Goal: Task Accomplishment & Management: Use online tool/utility

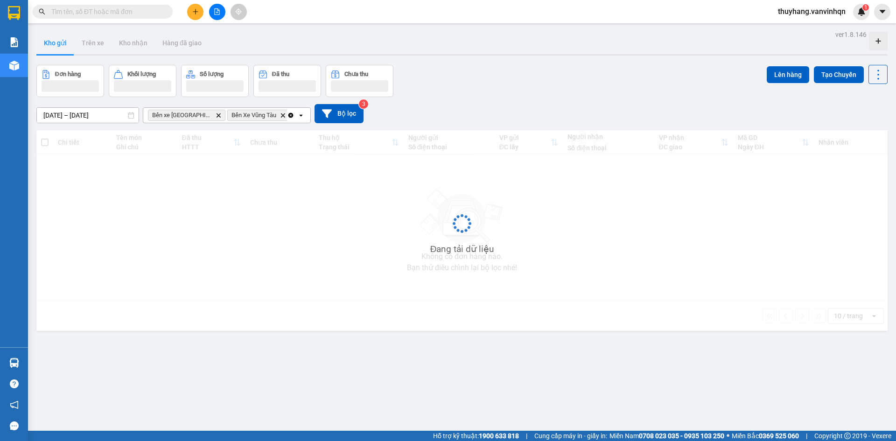
click at [133, 11] on input "text" at bounding box center [106, 12] width 110 height 10
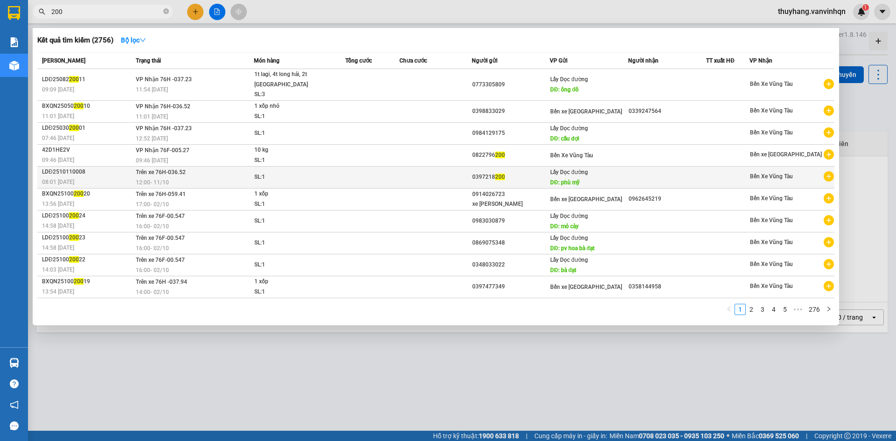
type input "200"
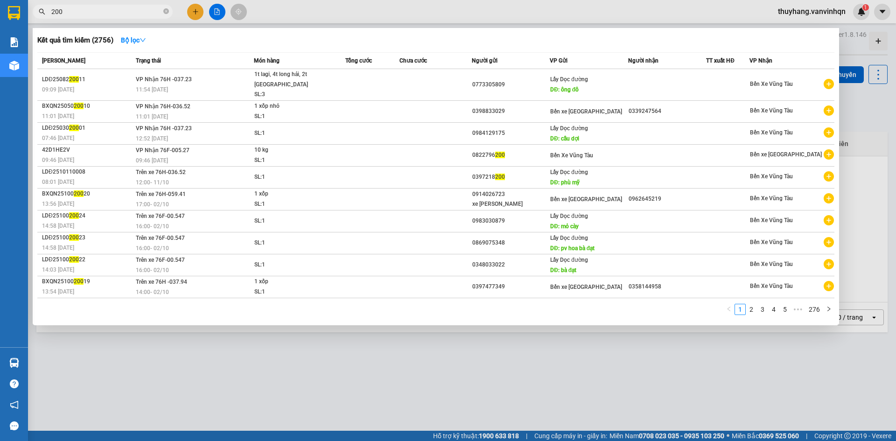
click at [363, 172] on td at bounding box center [372, 177] width 54 height 22
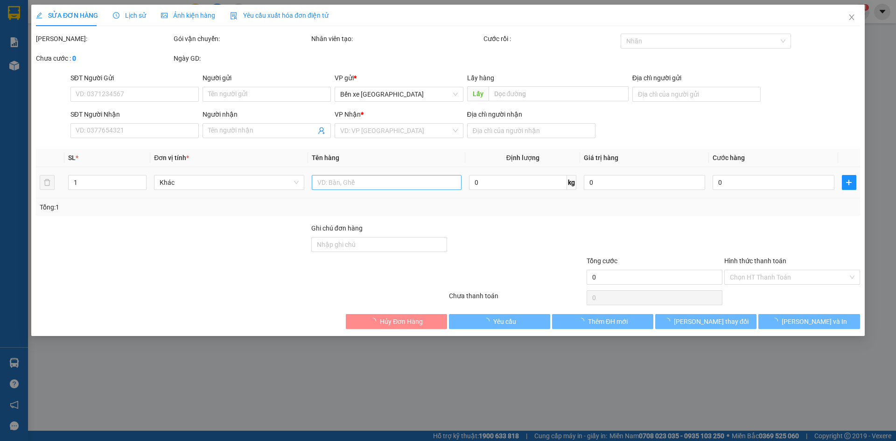
type input "0397218200"
type input "phù mỹ"
type input "[GEOGRAPHIC_DATA]"
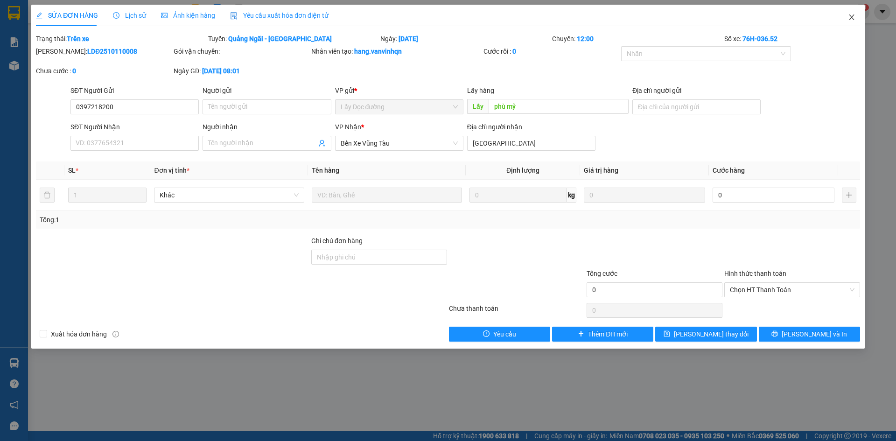
drag, startPoint x: 853, startPoint y: 19, endPoint x: 651, endPoint y: 2, distance: 202.7
click at [852, 19] on icon "close" at bounding box center [851, 17] width 7 height 7
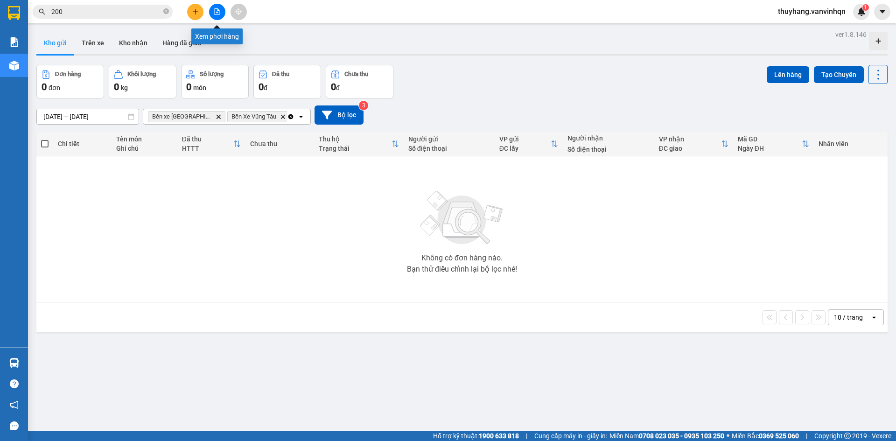
click at [220, 14] on button at bounding box center [217, 12] width 16 height 16
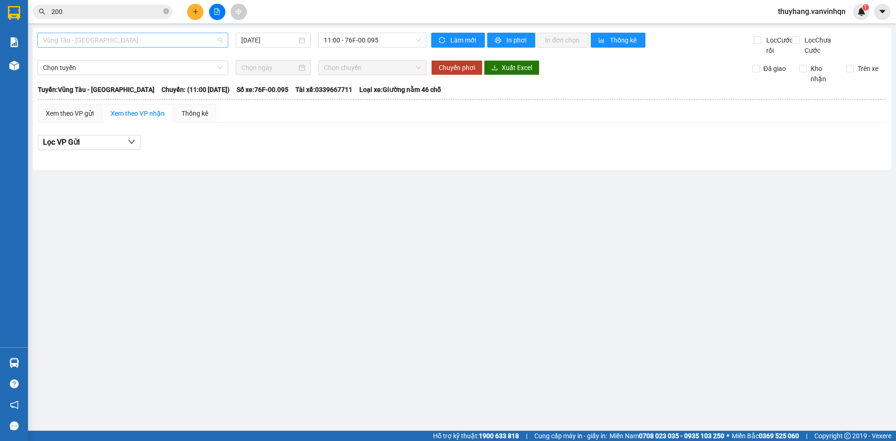
click at [180, 43] on span "Vũng Tàu - [GEOGRAPHIC_DATA]" at bounding box center [133, 40] width 180 height 14
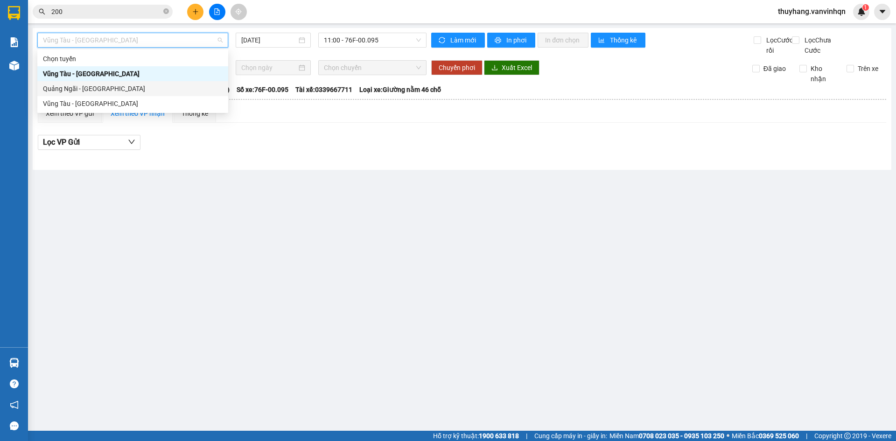
click at [161, 82] on div "Quảng Ngãi - [GEOGRAPHIC_DATA]" at bounding box center [132, 88] width 191 height 15
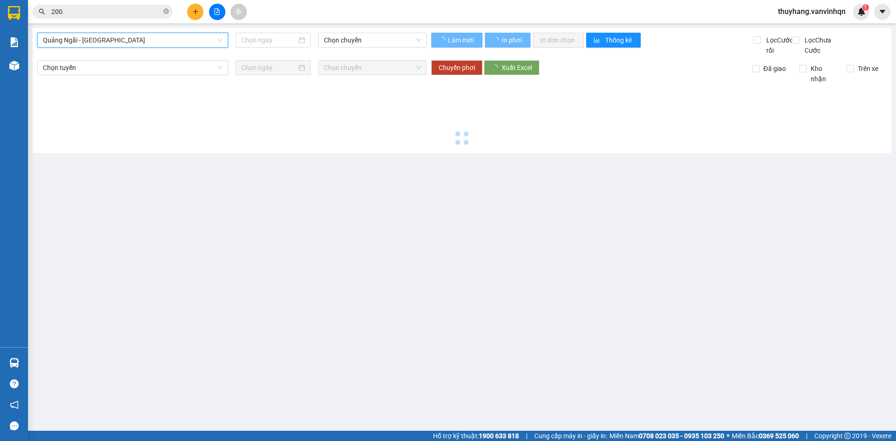
type input "[DATE]"
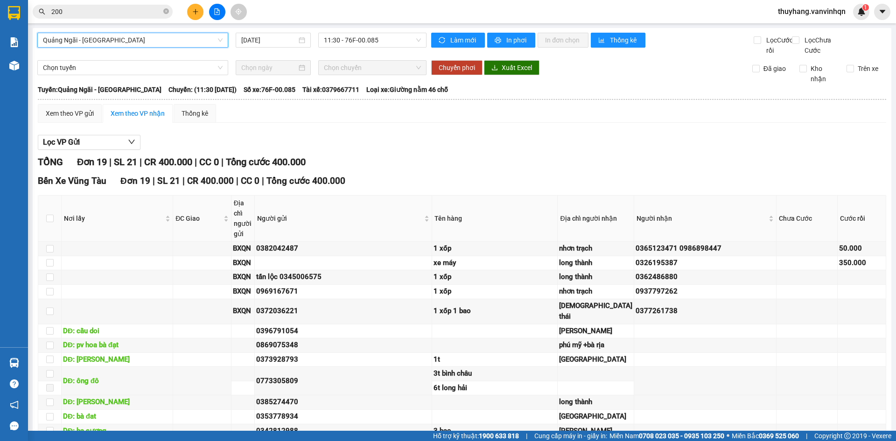
click at [163, 38] on span "Quảng Ngãi - [GEOGRAPHIC_DATA]" at bounding box center [133, 40] width 180 height 14
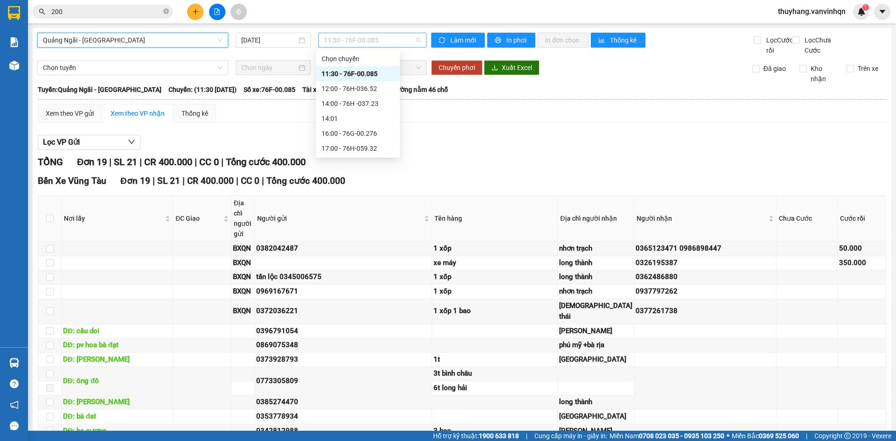
click at [355, 40] on span "11:30 - 76F-00.085" at bounding box center [372, 40] width 97 height 14
click at [387, 90] on div "12:00 - 76H-036.52" at bounding box center [357, 89] width 73 height 10
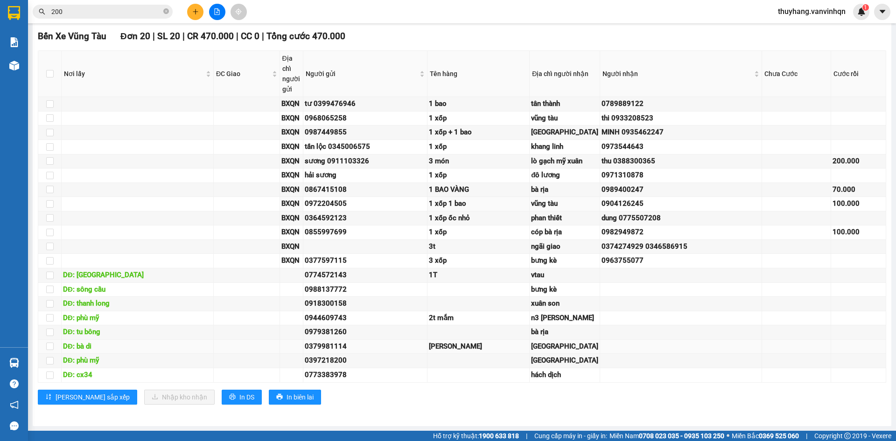
scroll to position [363, 0]
click at [142, 12] on input "200" at bounding box center [106, 12] width 110 height 10
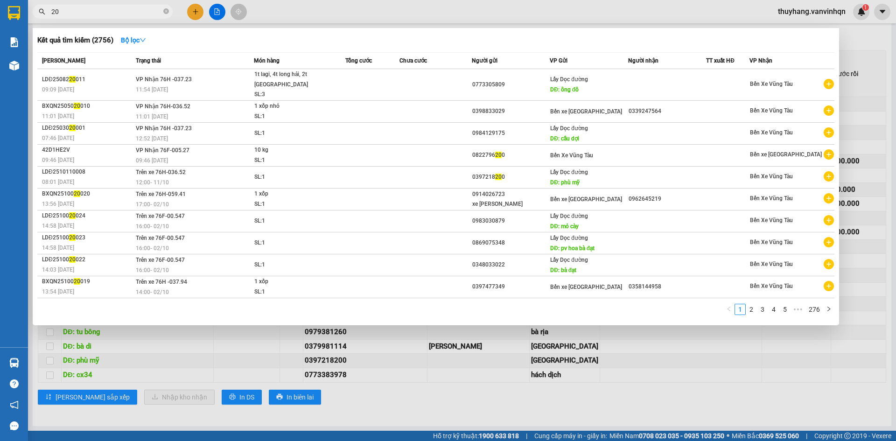
type input "2"
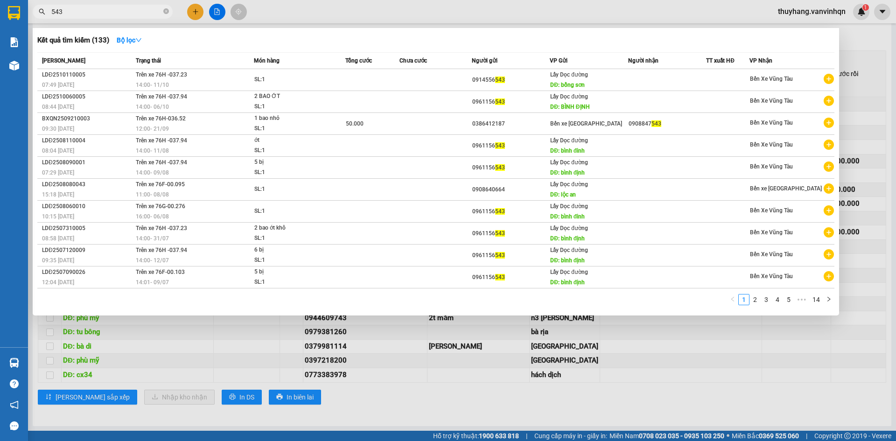
click at [215, 11] on div at bounding box center [448, 220] width 896 height 441
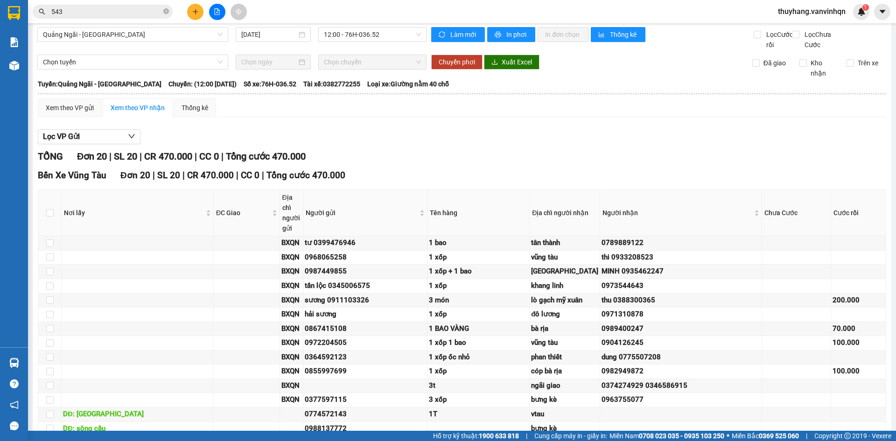
scroll to position [0, 0]
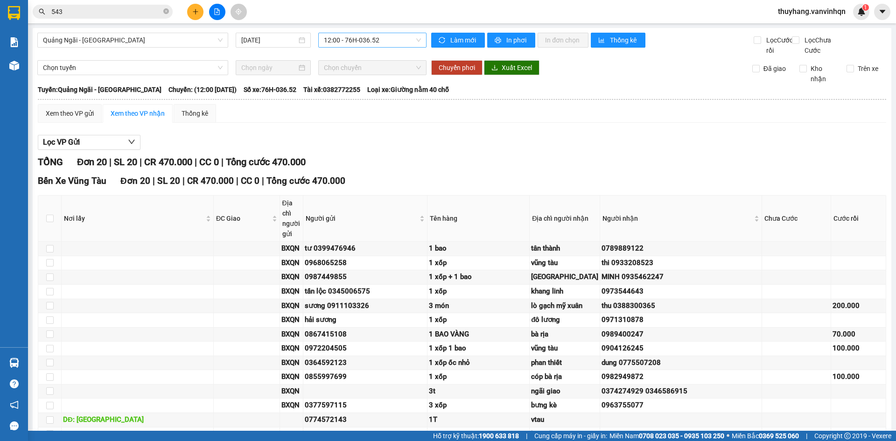
click at [381, 40] on span "12:00 - 76H-036.52" at bounding box center [372, 40] width 97 height 14
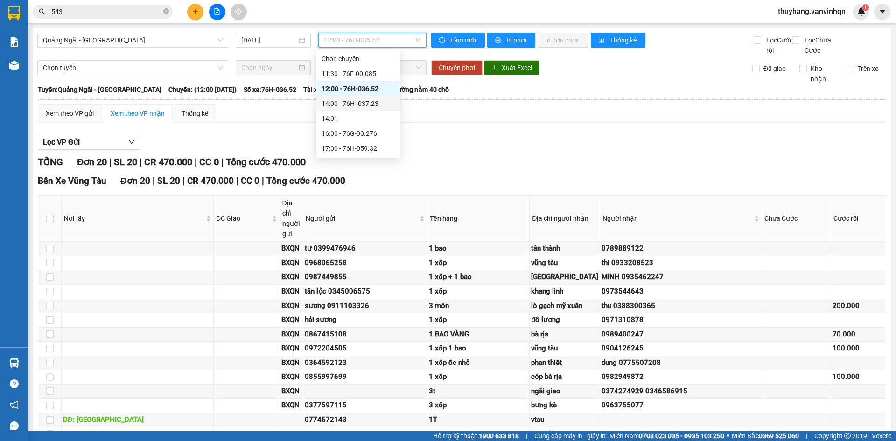
click at [372, 105] on div "14:00 - 76H -037.23" at bounding box center [357, 103] width 73 height 10
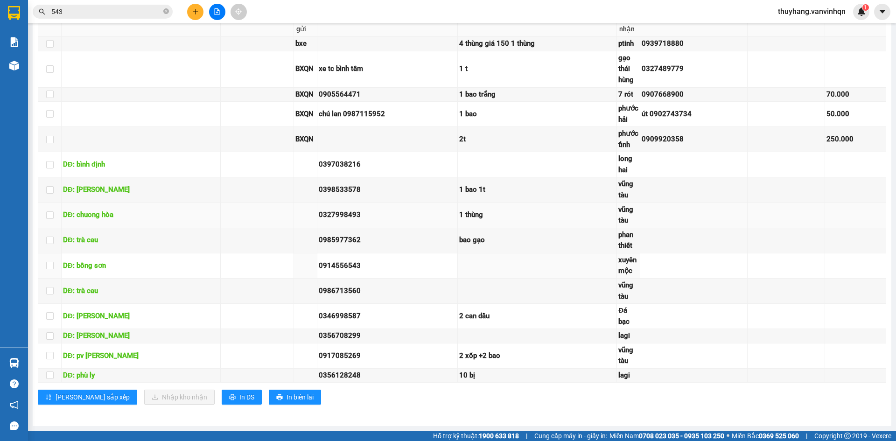
scroll to position [215, 0]
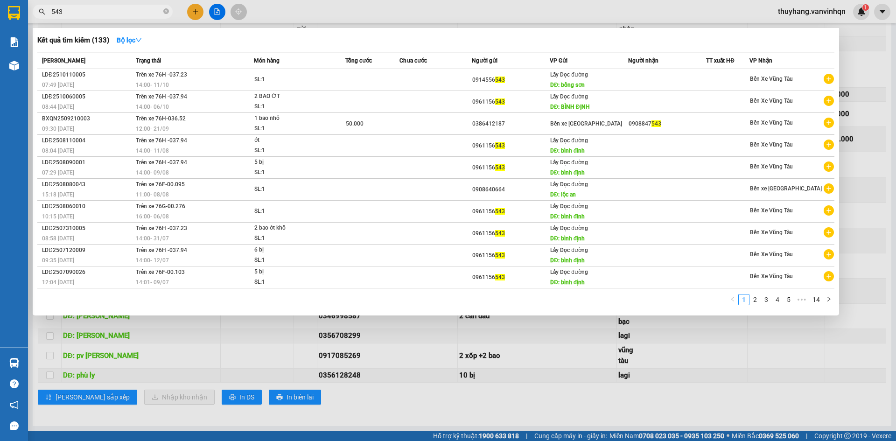
click at [100, 7] on input "543" at bounding box center [106, 12] width 110 height 10
type input "5"
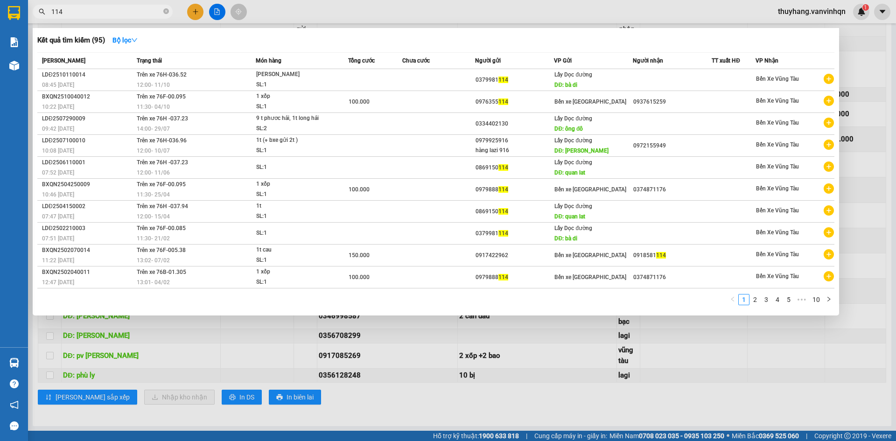
type input "114"
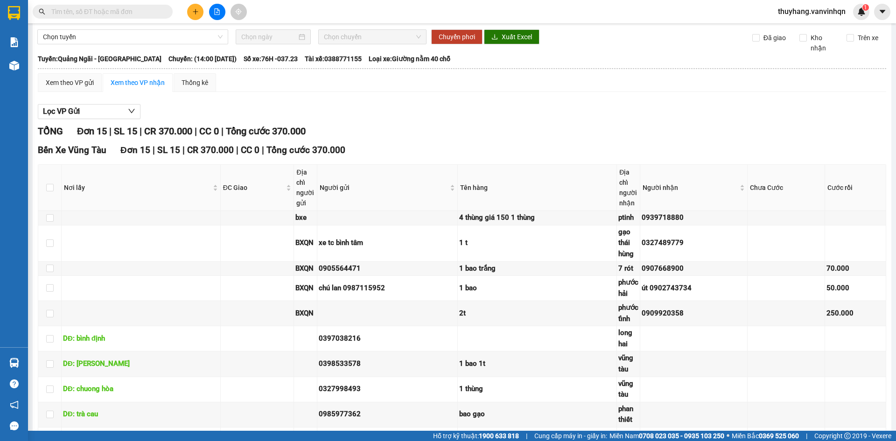
scroll to position [0, 0]
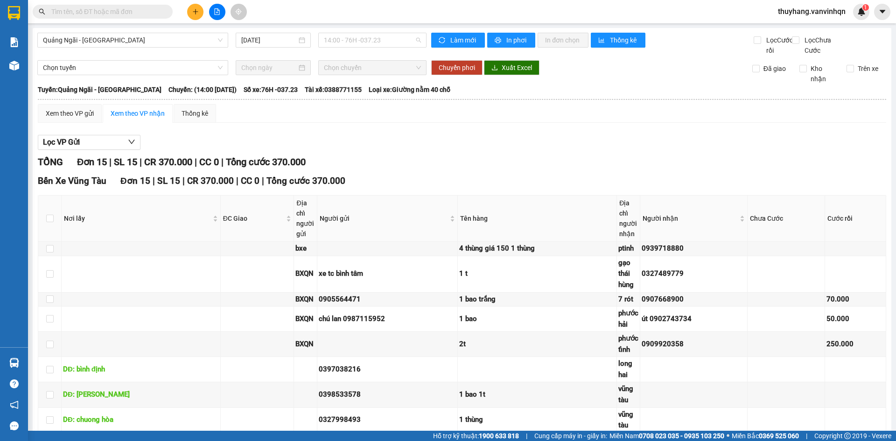
drag, startPoint x: 360, startPoint y: 35, endPoint x: 372, endPoint y: 56, distance: 23.8
click at [358, 36] on span "14:00 - 76H -037.23" at bounding box center [372, 40] width 97 height 14
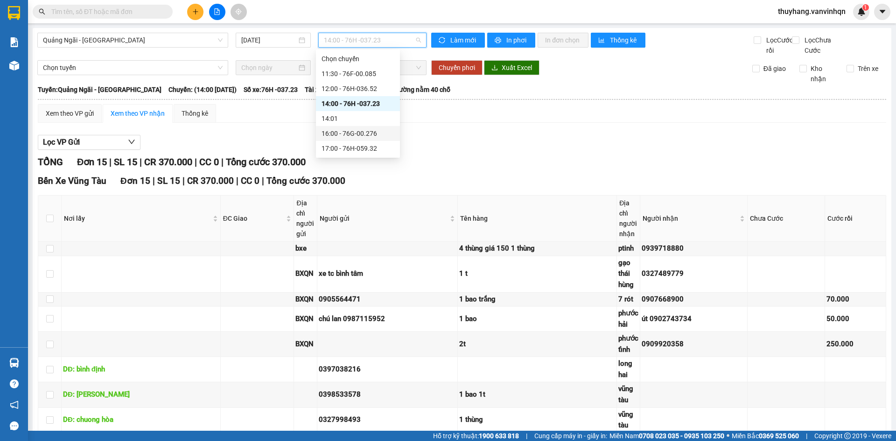
click at [379, 132] on div "16:00 - 76G-00.276" at bounding box center [357, 133] width 73 height 10
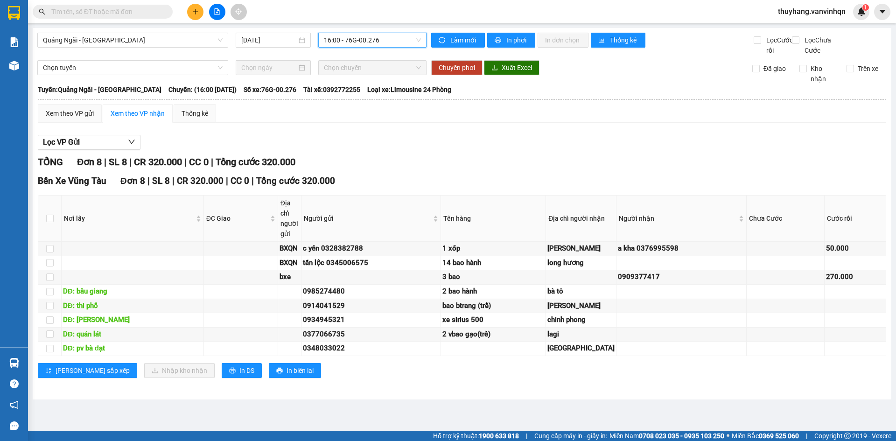
click at [365, 40] on span "16:00 - 76G-00.276" at bounding box center [372, 40] width 97 height 14
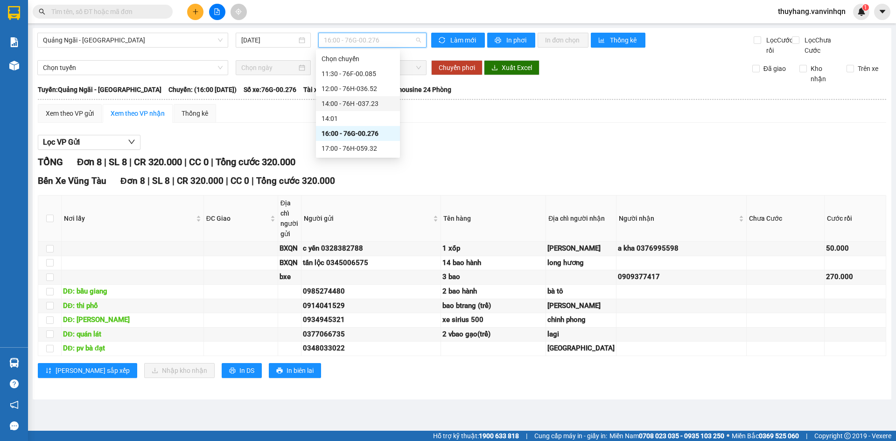
click at [377, 100] on div "14:00 - 76H -037.23" at bounding box center [357, 103] width 73 height 10
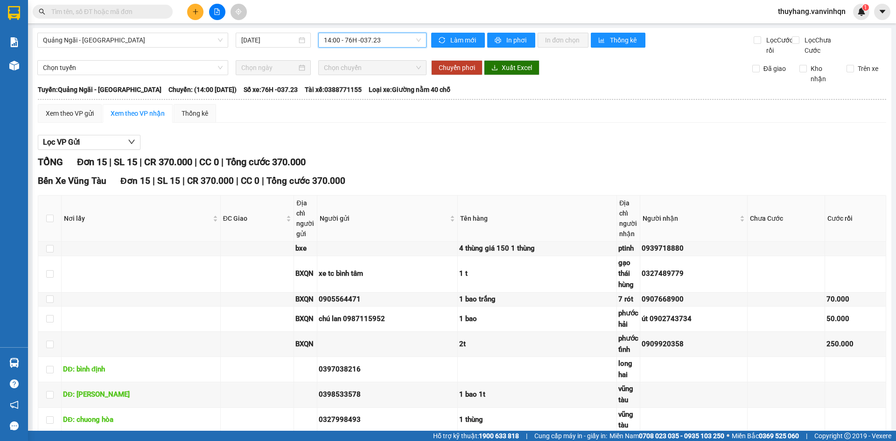
click at [395, 43] on span "14:00 - 76H -037.23" at bounding box center [372, 40] width 97 height 14
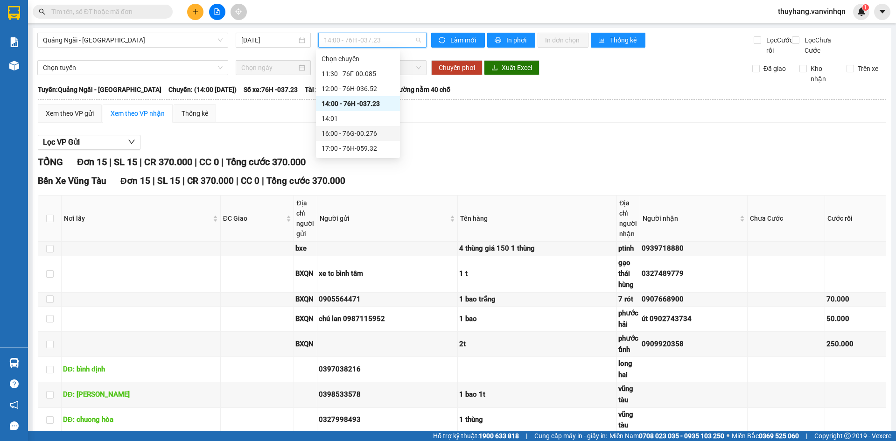
click at [385, 139] on div "16:00 - 76G-00.276" at bounding box center [358, 133] width 84 height 15
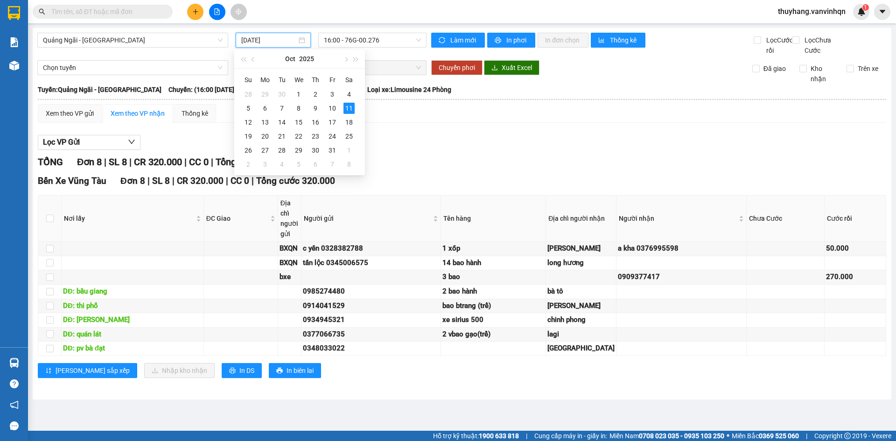
click at [271, 43] on input "[DATE]" at bounding box center [269, 40] width 56 height 10
click at [248, 111] on div "5" at bounding box center [248, 108] width 11 height 11
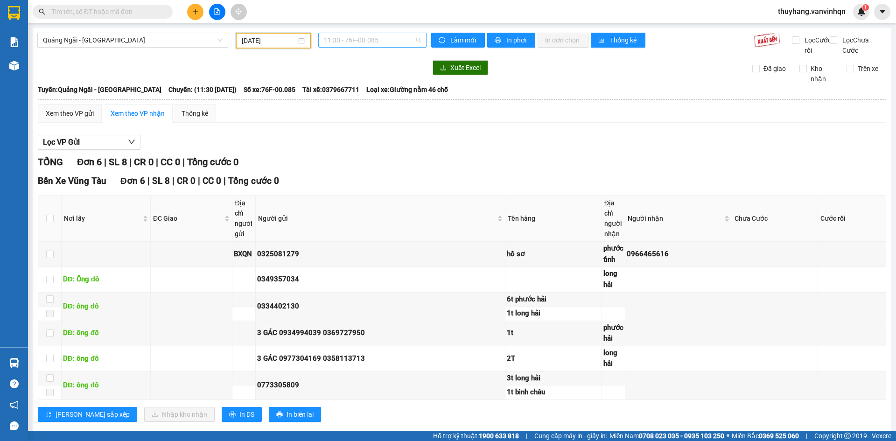
click at [352, 36] on span "11:30 - 76F-00.085" at bounding box center [372, 40] width 97 height 14
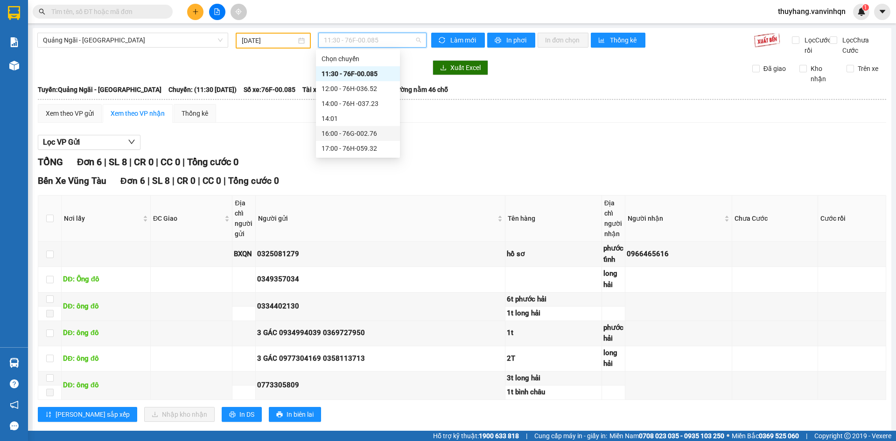
click at [372, 135] on div "16:00 - 76G-002.76" at bounding box center [357, 133] width 73 height 10
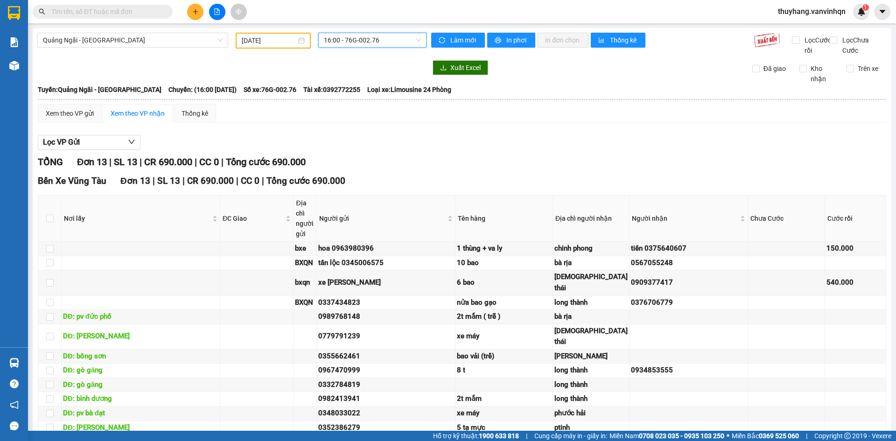
click at [270, 43] on input "[DATE]" at bounding box center [269, 40] width 55 height 10
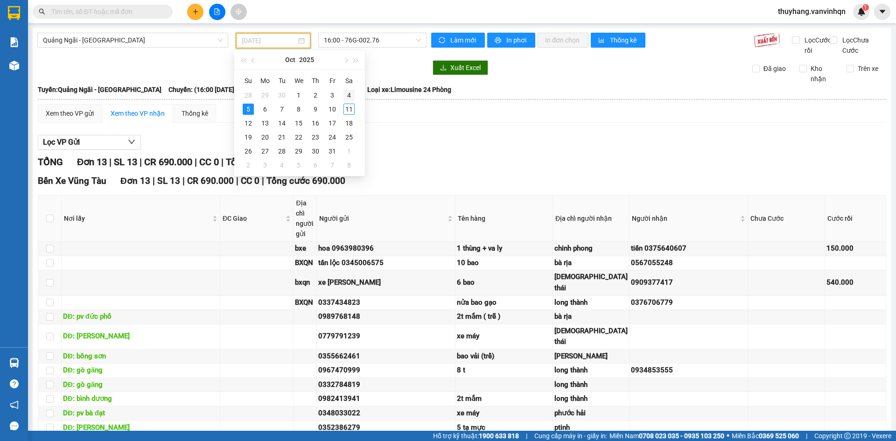
click at [351, 95] on div "4" at bounding box center [348, 95] width 11 height 11
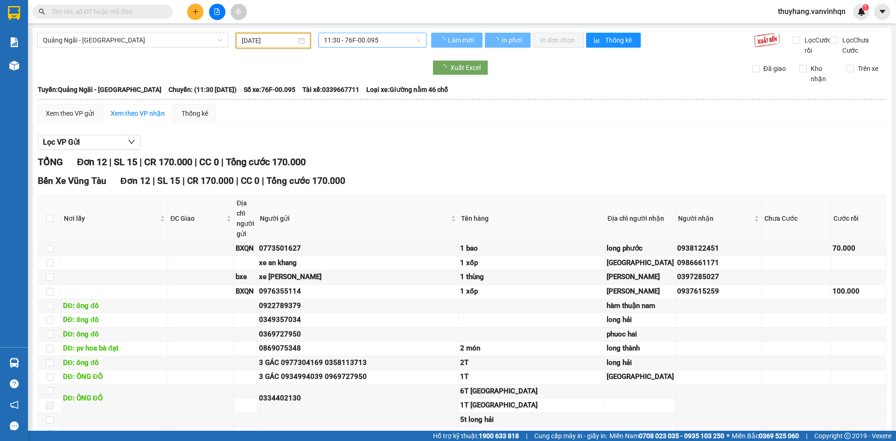
click at [390, 37] on span "11:30 - 76F-00.095" at bounding box center [372, 40] width 97 height 14
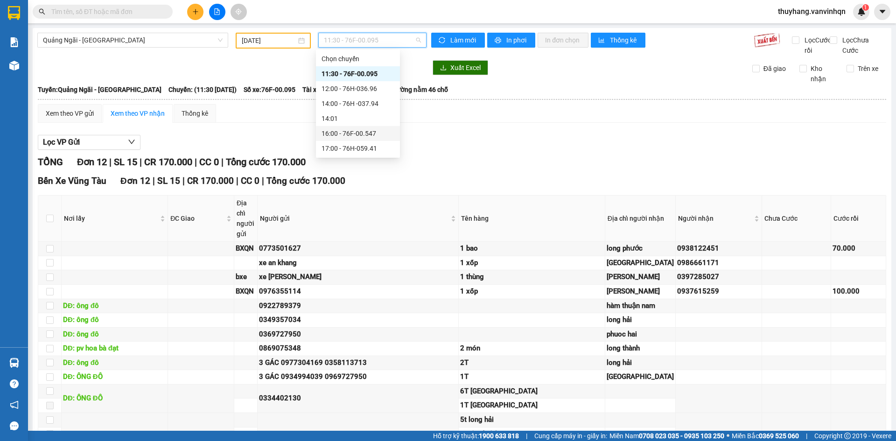
click at [383, 131] on div "16:00 - 76F-00.547" at bounding box center [357, 133] width 73 height 10
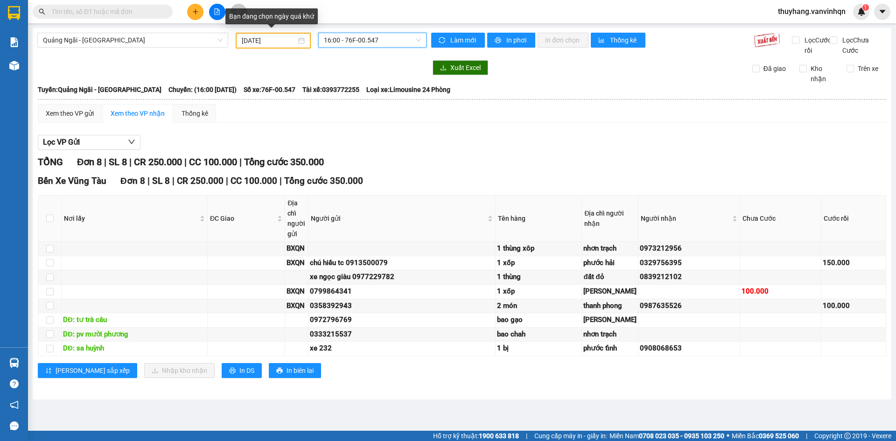
click at [266, 40] on input "[DATE]" at bounding box center [269, 40] width 55 height 10
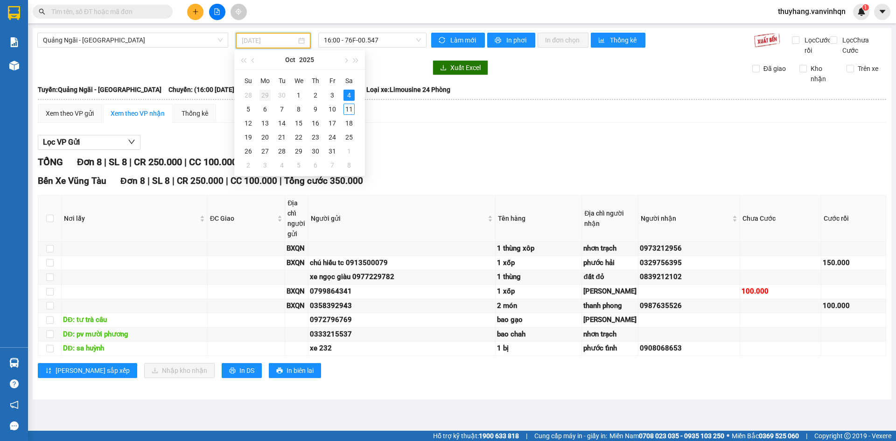
click at [271, 95] on td "29" at bounding box center [265, 95] width 17 height 14
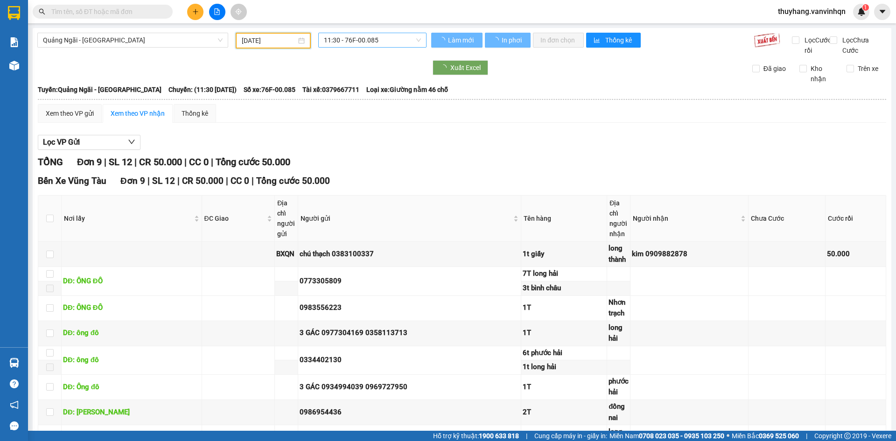
click at [362, 39] on span "11:30 - 76F-00.085" at bounding box center [372, 40] width 97 height 14
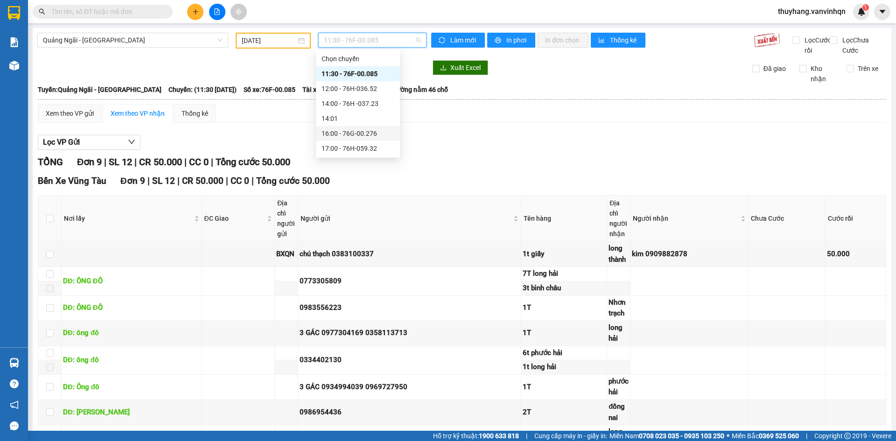
click at [375, 133] on div "16:00 - 76G-00.276" at bounding box center [357, 133] width 73 height 10
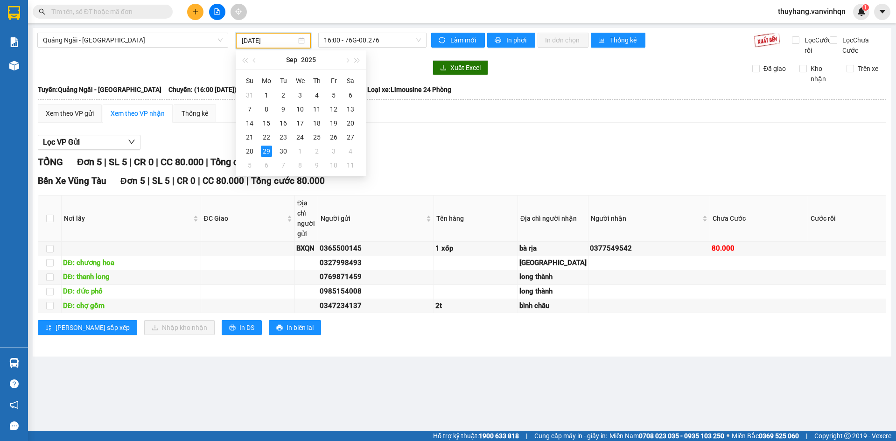
click at [268, 38] on input "[DATE]" at bounding box center [269, 40] width 55 height 10
click at [246, 147] on div "28" at bounding box center [249, 151] width 11 height 11
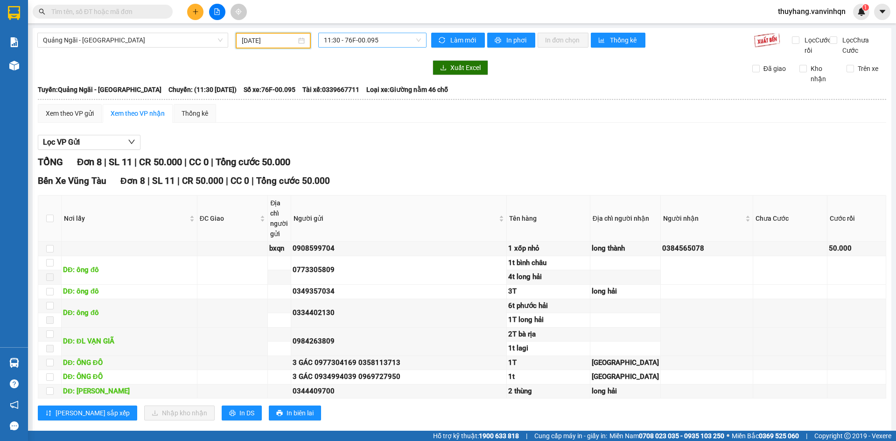
click at [370, 40] on span "11:30 - 76F-00.095" at bounding box center [372, 40] width 97 height 14
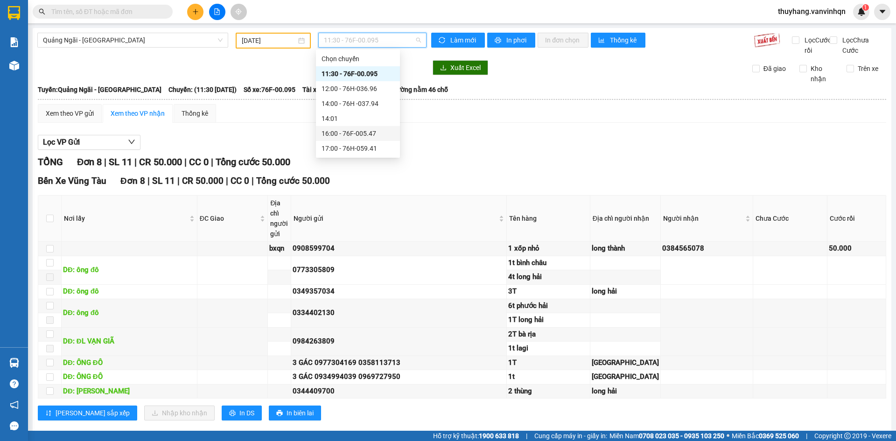
click at [376, 132] on div "16:00 - 76F-005.47" at bounding box center [357, 133] width 73 height 10
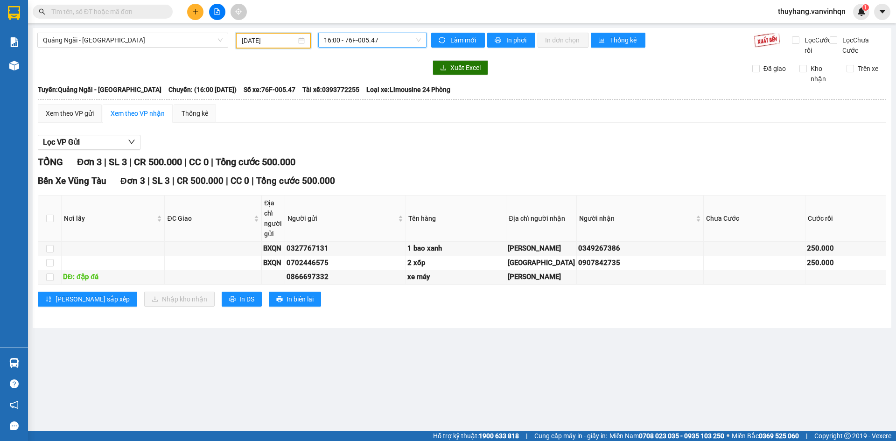
click at [259, 42] on input "[DATE]" at bounding box center [269, 40] width 55 height 10
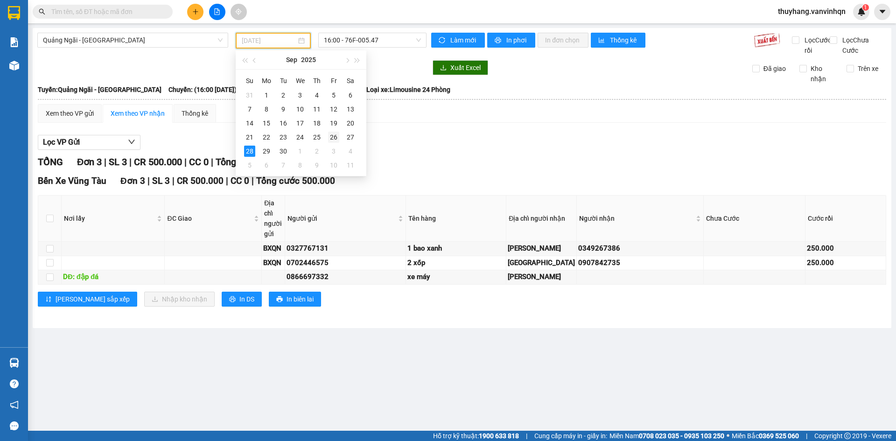
click at [332, 135] on div "26" at bounding box center [333, 137] width 11 height 11
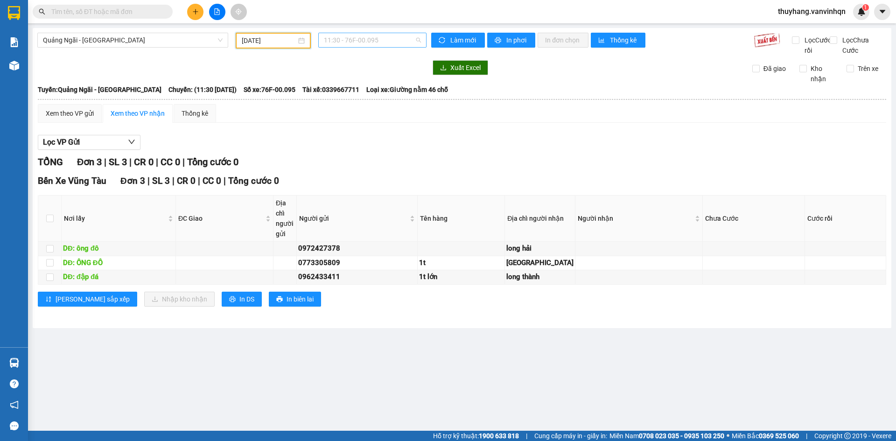
click at [399, 43] on span "11:30 - 76F-00.095" at bounding box center [372, 40] width 97 height 14
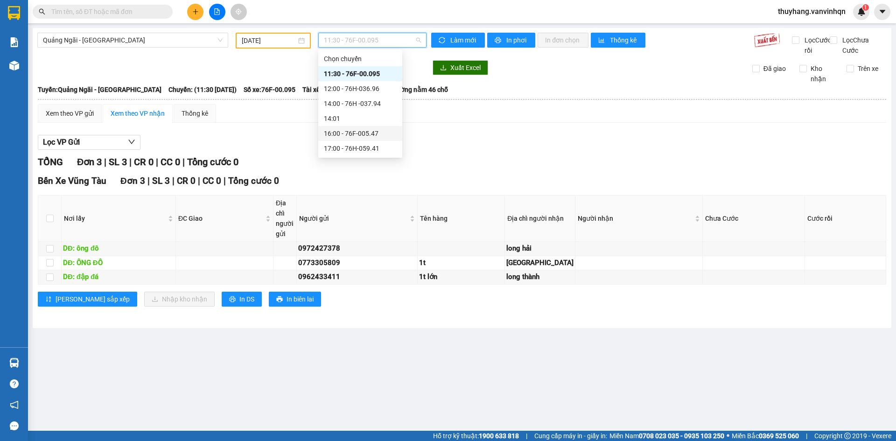
click at [378, 131] on div "16:00 - 76F-005.47" at bounding box center [360, 133] width 73 height 10
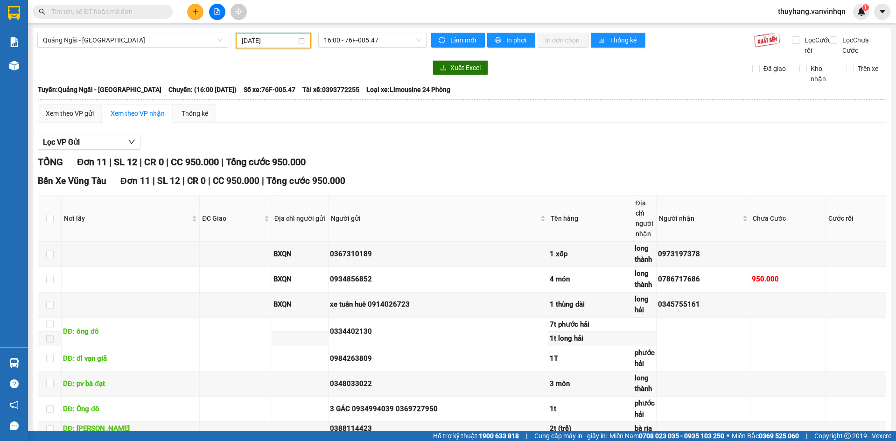
click at [259, 37] on input "[DATE]" at bounding box center [269, 40] width 55 height 10
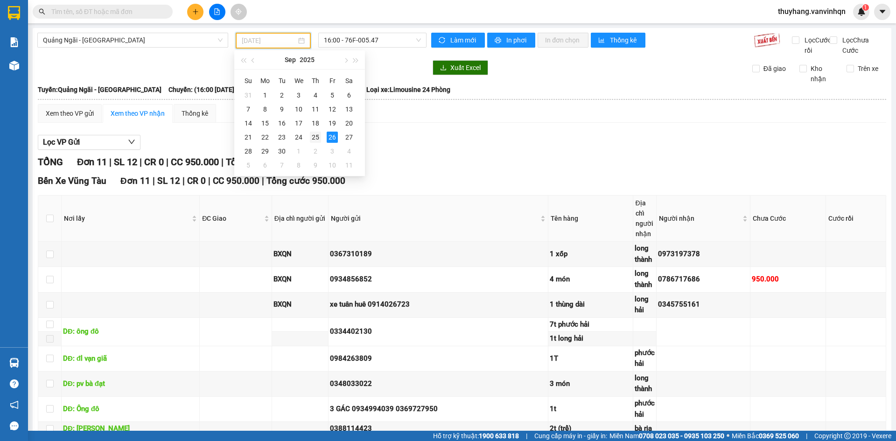
click at [313, 137] on div "25" at bounding box center [315, 137] width 11 height 11
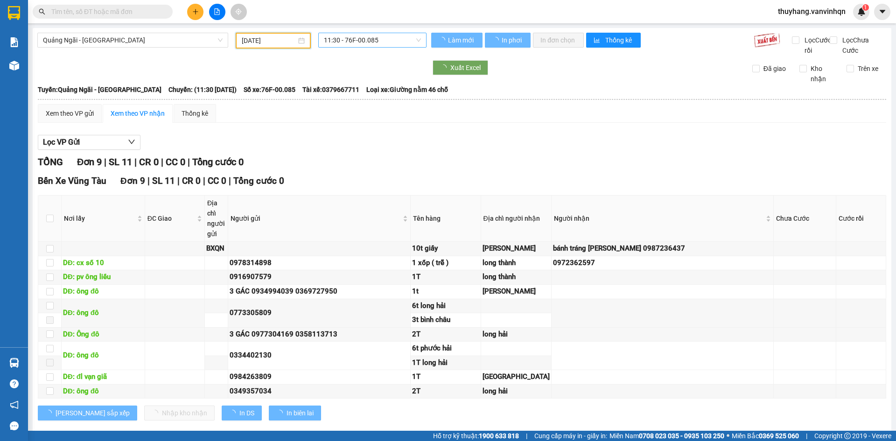
click at [394, 41] on span "11:30 - 76F-00.085" at bounding box center [372, 40] width 97 height 14
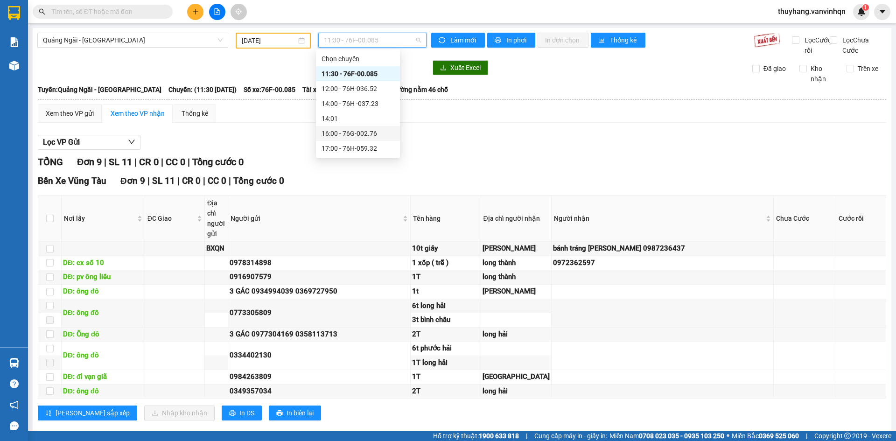
click at [378, 135] on div "16:00 - 76G-002.76" at bounding box center [357, 133] width 73 height 10
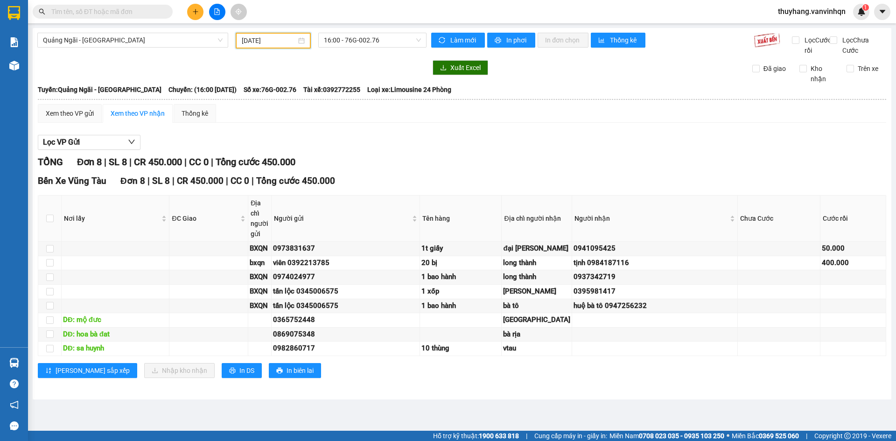
click at [273, 41] on input "[DATE]" at bounding box center [269, 40] width 55 height 10
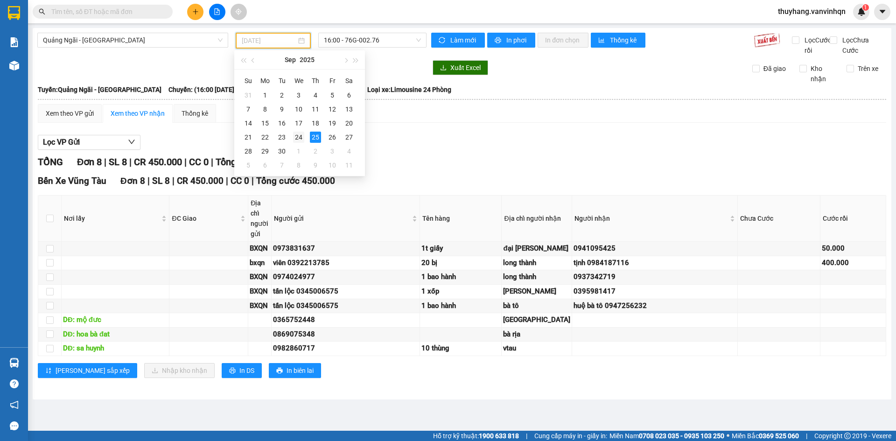
click at [294, 136] on div "24" at bounding box center [298, 137] width 11 height 11
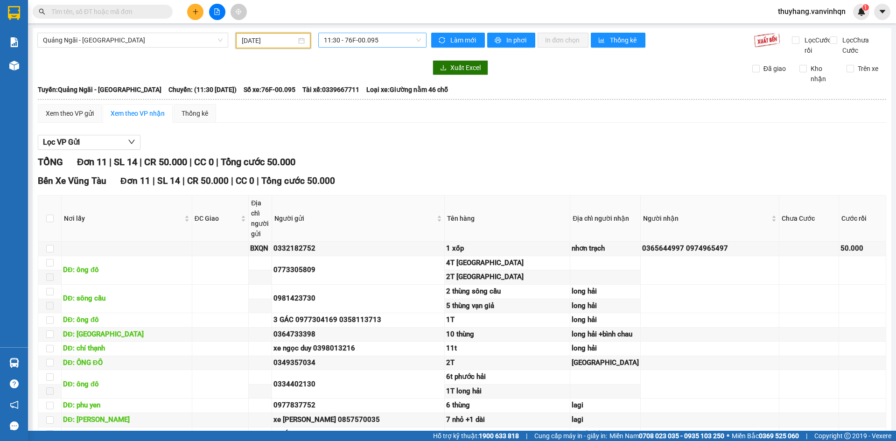
click at [389, 38] on span "11:30 - 76F-00.095" at bounding box center [372, 40] width 97 height 14
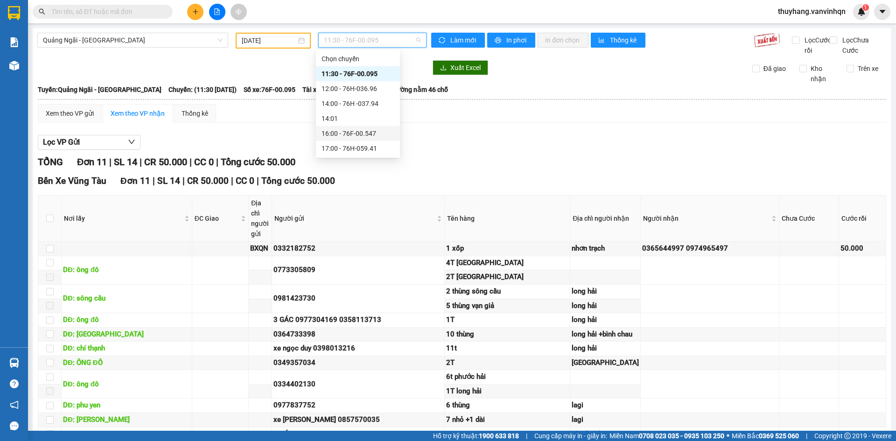
click at [386, 136] on div "16:00 - 76F-00.547" at bounding box center [357, 133] width 73 height 10
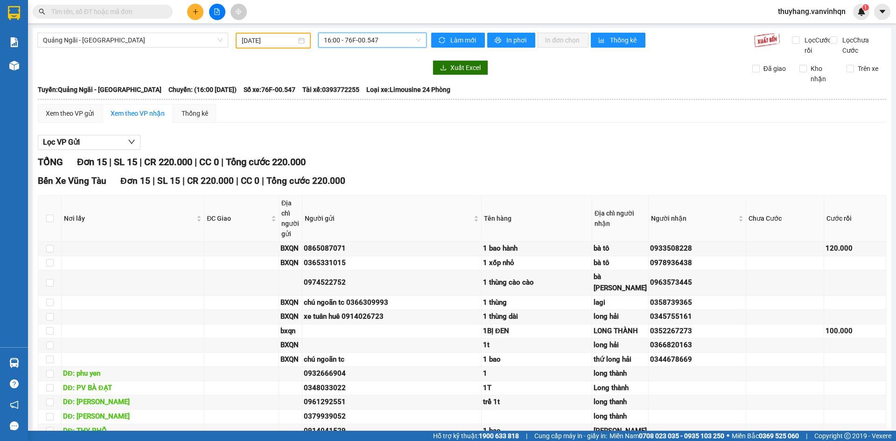
click at [257, 40] on input "[DATE]" at bounding box center [269, 40] width 55 height 10
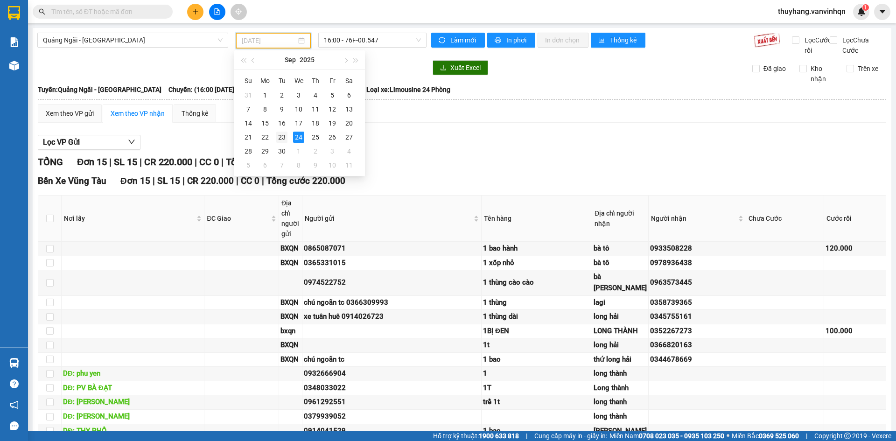
click at [279, 134] on div "23" at bounding box center [281, 137] width 11 height 11
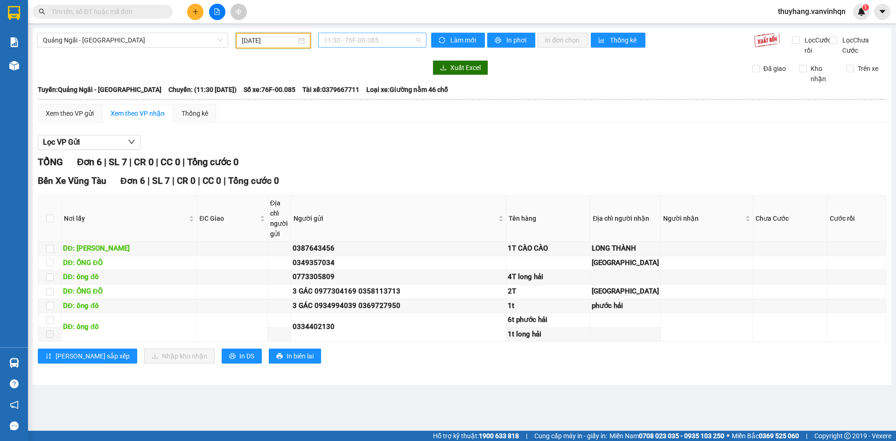
click at [373, 45] on span "11:30 - 76F-00.085" at bounding box center [372, 40] width 97 height 14
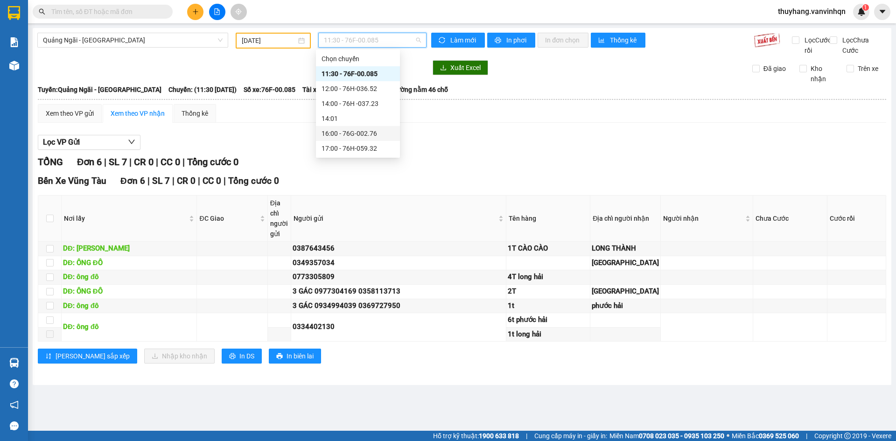
click at [381, 133] on div "16:00 - 76G-002.76" at bounding box center [357, 133] width 73 height 10
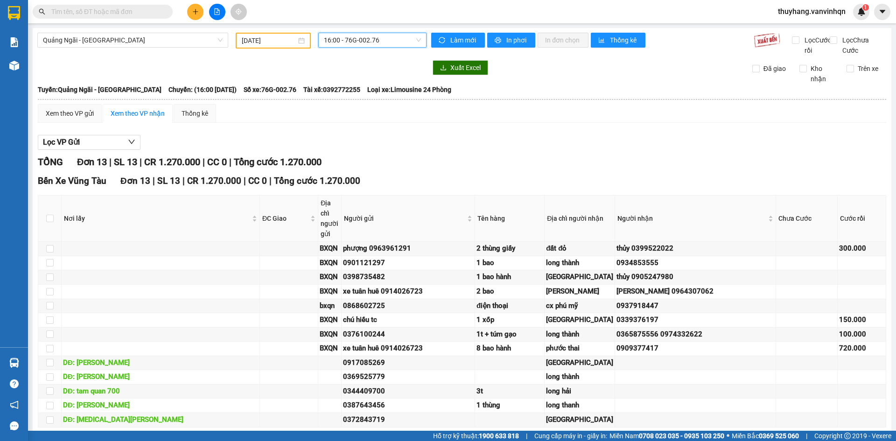
click at [251, 41] on input "[DATE]" at bounding box center [269, 40] width 55 height 10
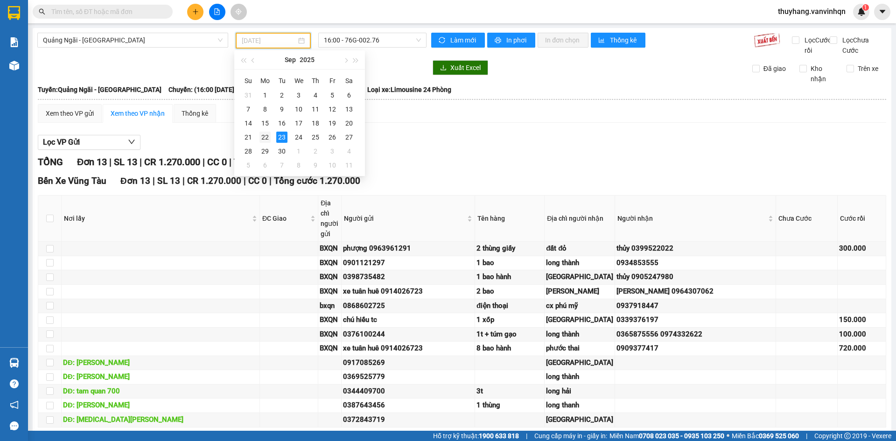
click at [269, 136] on div "22" at bounding box center [264, 137] width 11 height 11
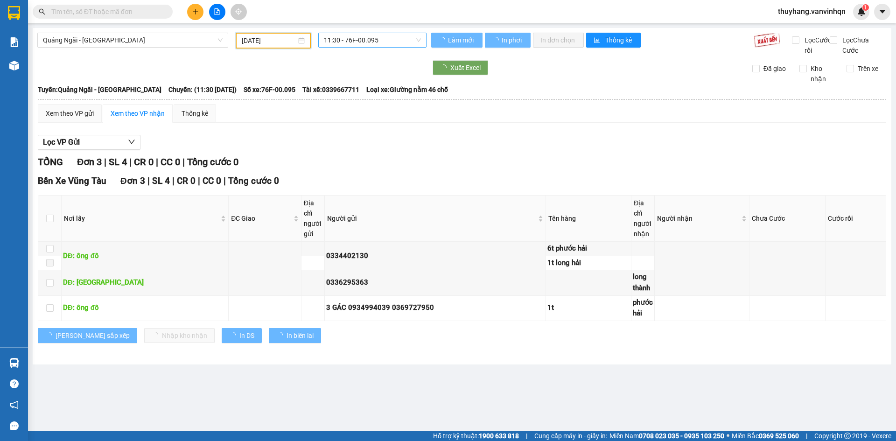
click at [374, 37] on span "11:30 - 76F-00.095" at bounding box center [372, 40] width 97 height 14
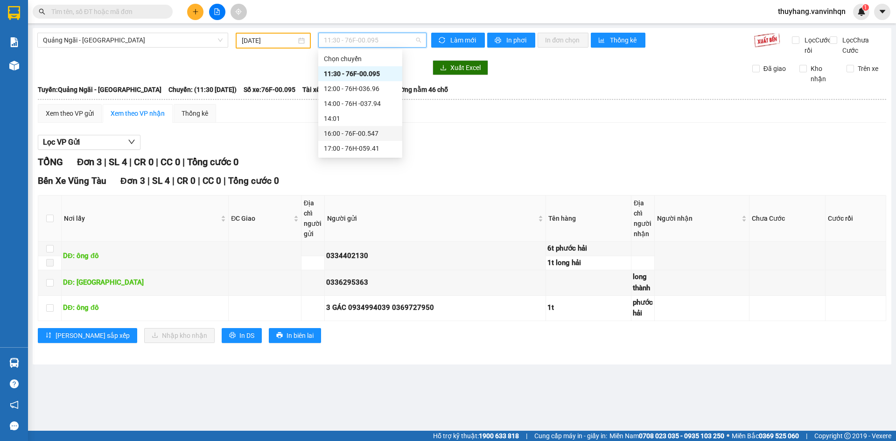
click at [384, 131] on div "16:00 - 76F-00.547" at bounding box center [360, 133] width 73 height 10
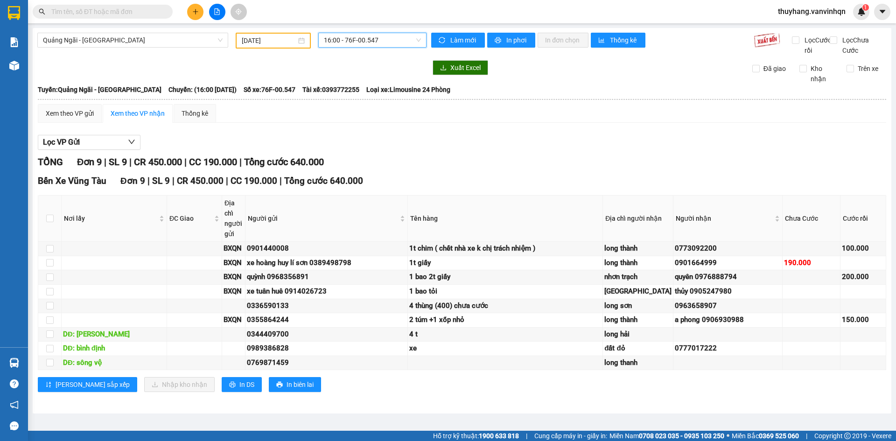
click at [249, 42] on input "[DATE]" at bounding box center [269, 40] width 55 height 10
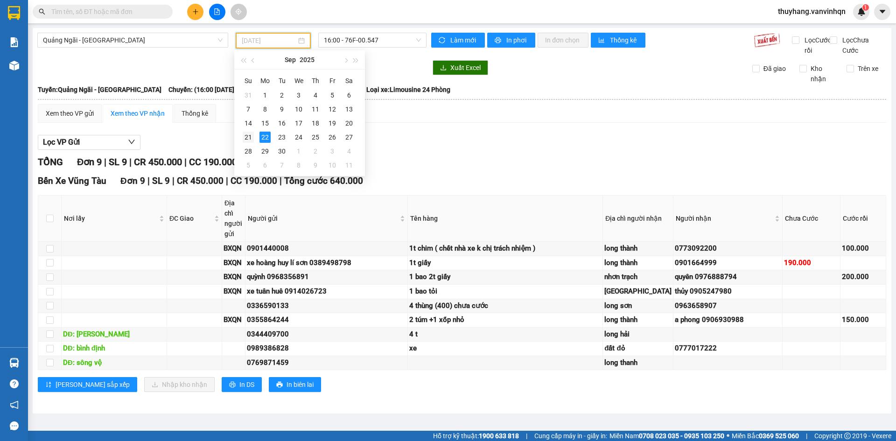
click at [249, 137] on div "21" at bounding box center [248, 137] width 11 height 11
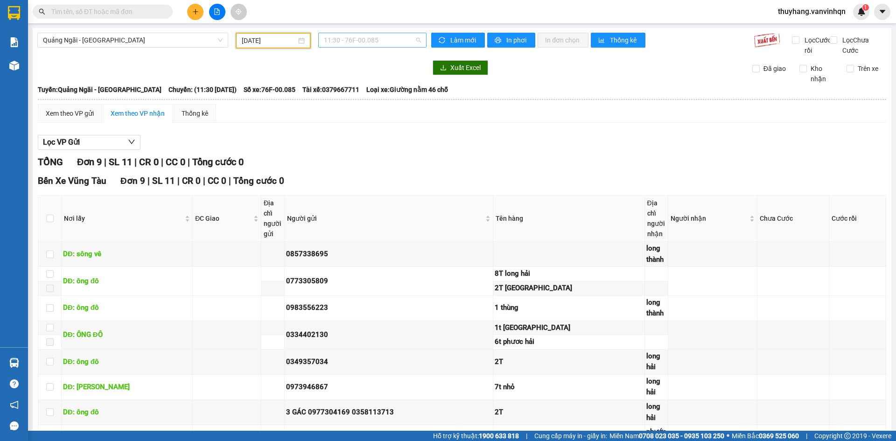
click at [366, 41] on span "11:30 - 76F-00.085" at bounding box center [372, 40] width 97 height 14
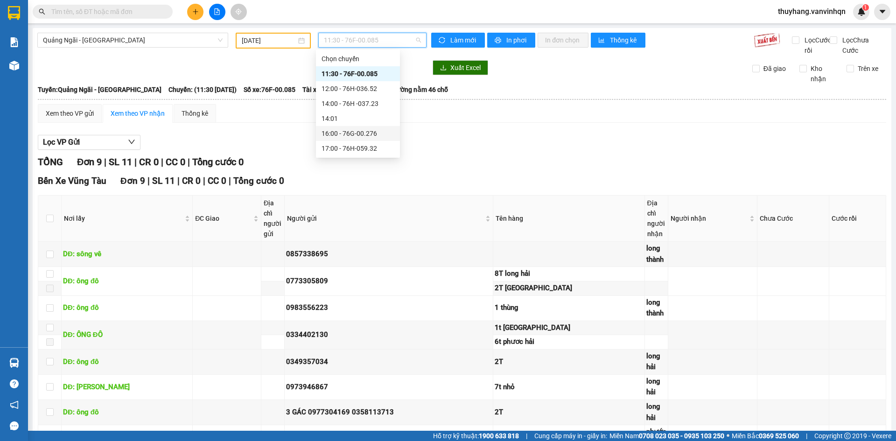
click at [377, 134] on div "16:00 - 76G-00.276" at bounding box center [357, 133] width 73 height 10
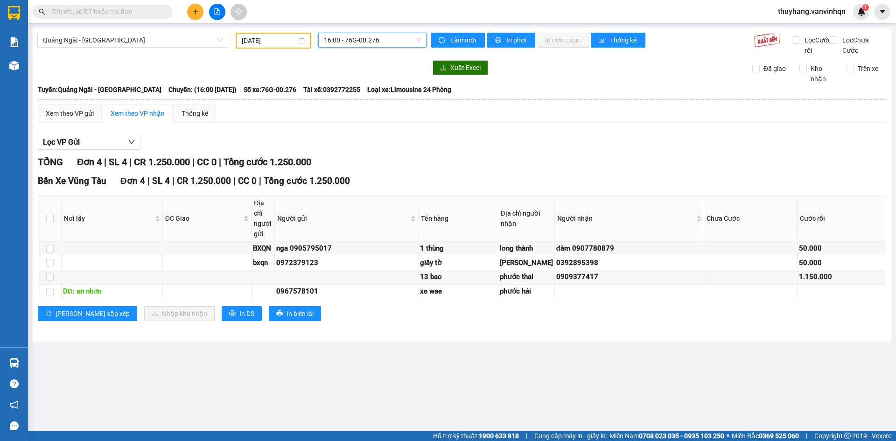
click at [270, 36] on input "[DATE]" at bounding box center [269, 40] width 55 height 10
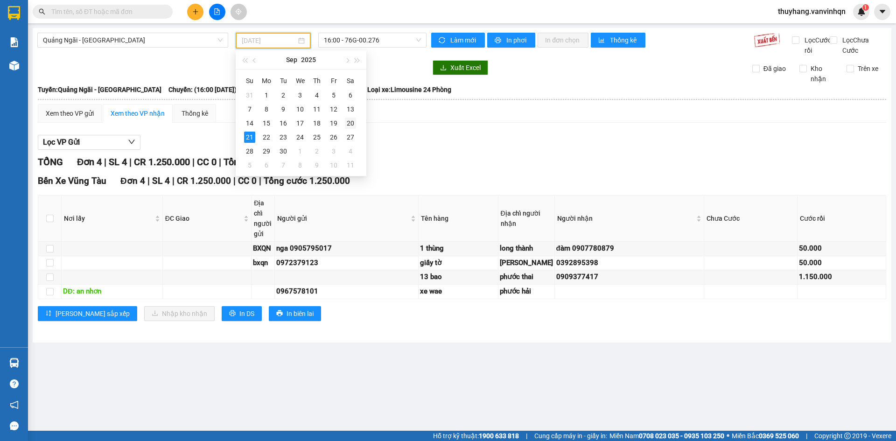
click at [351, 123] on div "20" at bounding box center [350, 123] width 11 height 11
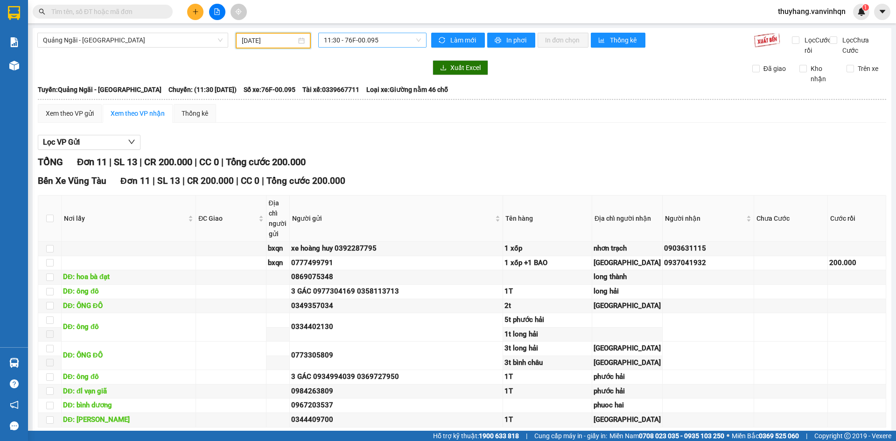
click at [383, 41] on span "11:30 - 76F-00.095" at bounding box center [372, 40] width 97 height 14
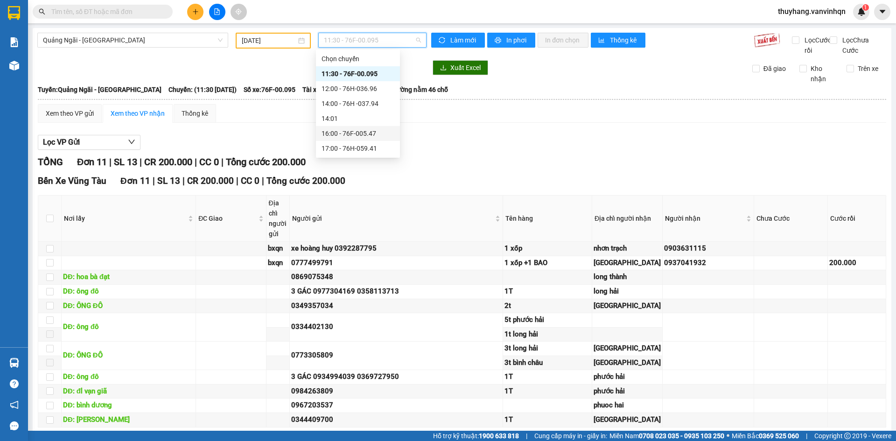
click at [380, 130] on div "16:00 - 76F-005.47" at bounding box center [357, 133] width 73 height 10
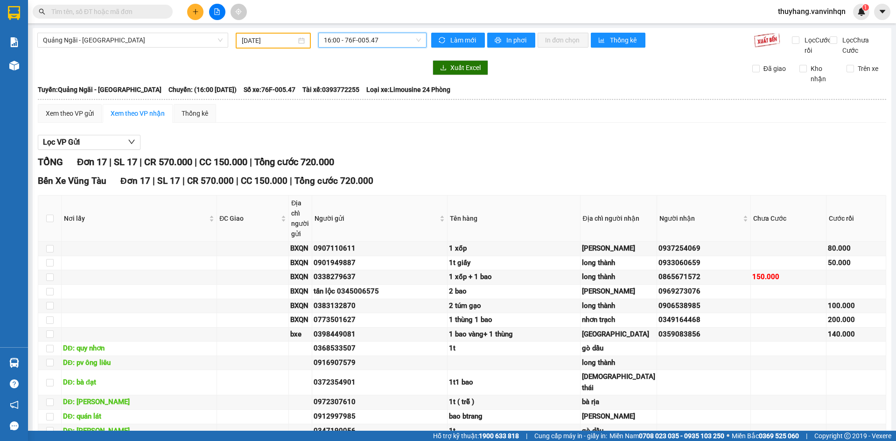
click at [274, 41] on input "[DATE]" at bounding box center [269, 40] width 55 height 10
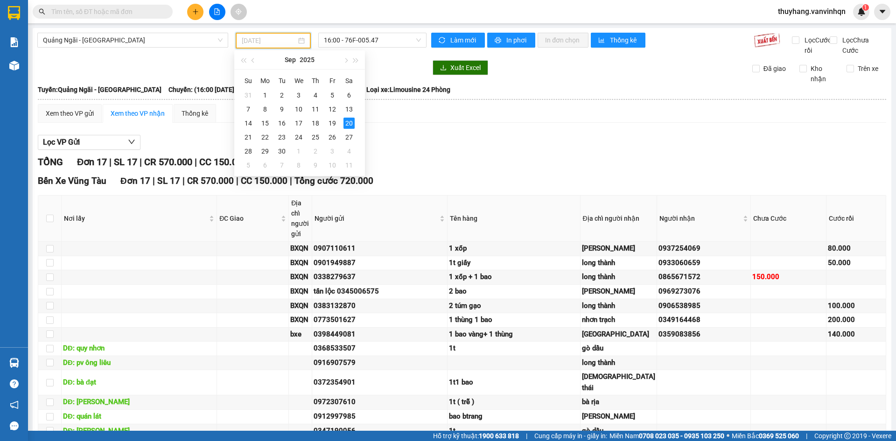
click at [348, 122] on div "20" at bounding box center [348, 123] width 11 height 11
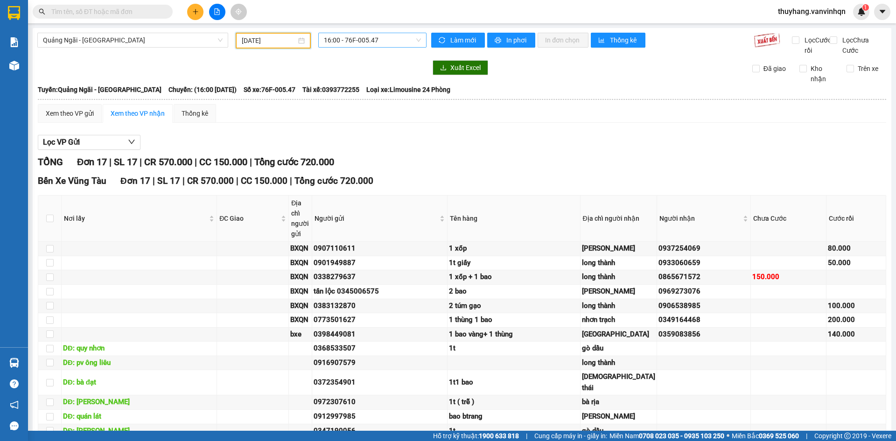
click at [364, 43] on span "16:00 - 76F-005.47" at bounding box center [372, 40] width 97 height 14
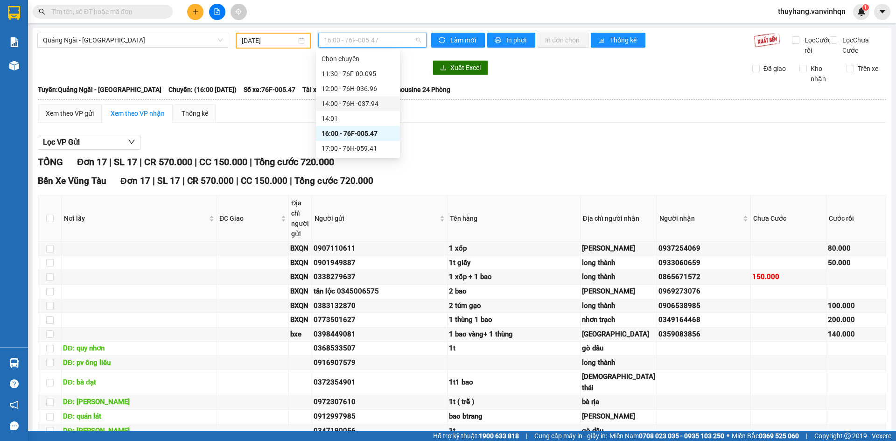
click at [366, 105] on div "14:00 - 76H -037.94" at bounding box center [357, 103] width 73 height 10
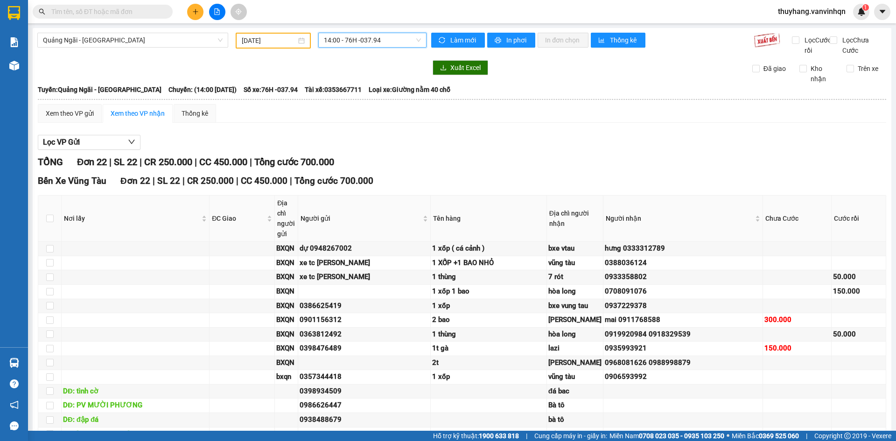
click at [269, 40] on input "[DATE]" at bounding box center [269, 40] width 55 height 10
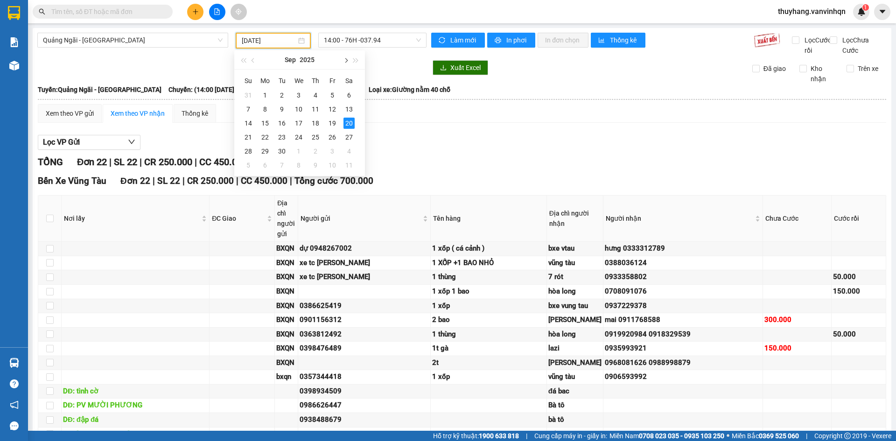
click at [345, 61] on span "button" at bounding box center [345, 60] width 5 height 5
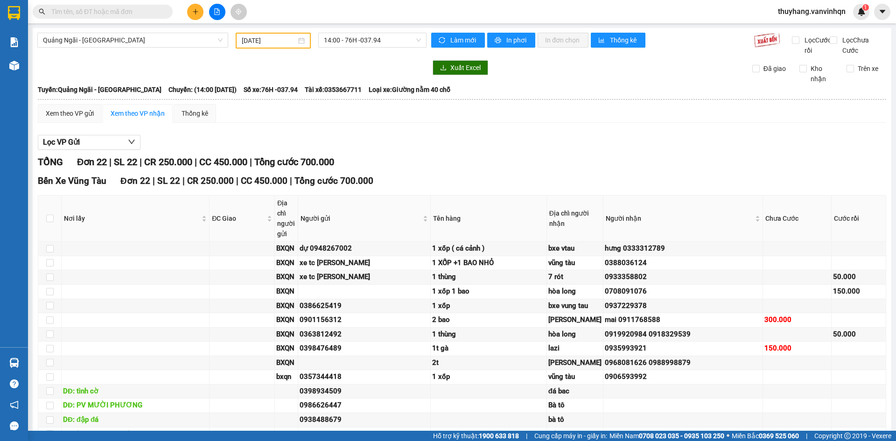
click at [502, 150] on div "Lọc VP Gửi" at bounding box center [462, 142] width 848 height 15
click at [247, 43] on input "[DATE]" at bounding box center [269, 40] width 55 height 10
click at [359, 62] on button "button" at bounding box center [356, 59] width 10 height 19
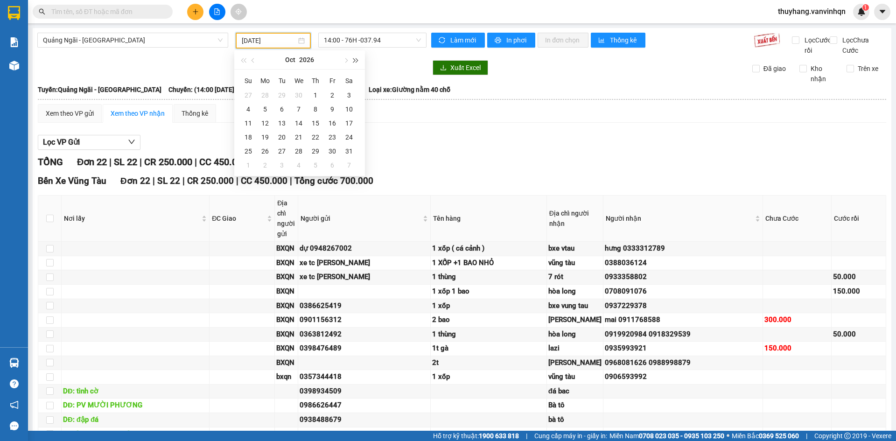
click at [359, 62] on button "button" at bounding box center [356, 59] width 10 height 19
click at [245, 57] on button "button" at bounding box center [243, 59] width 10 height 19
click at [348, 62] on button "button" at bounding box center [345, 59] width 10 height 19
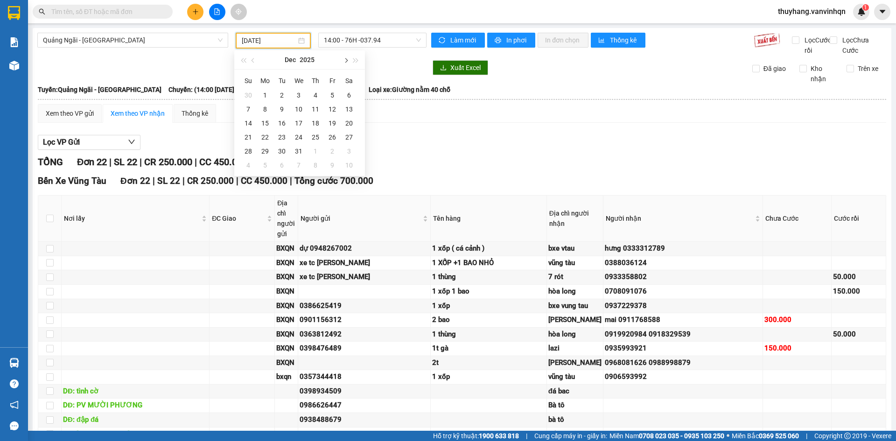
click at [348, 62] on button "button" at bounding box center [345, 59] width 10 height 19
click at [251, 60] on span "button" at bounding box center [253, 60] width 5 height 5
click at [348, 108] on div "11" at bounding box center [348, 109] width 11 height 11
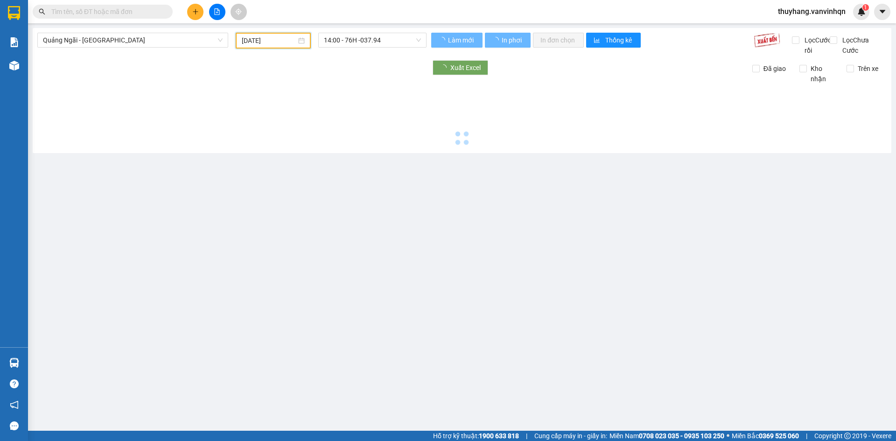
type input "[DATE]"
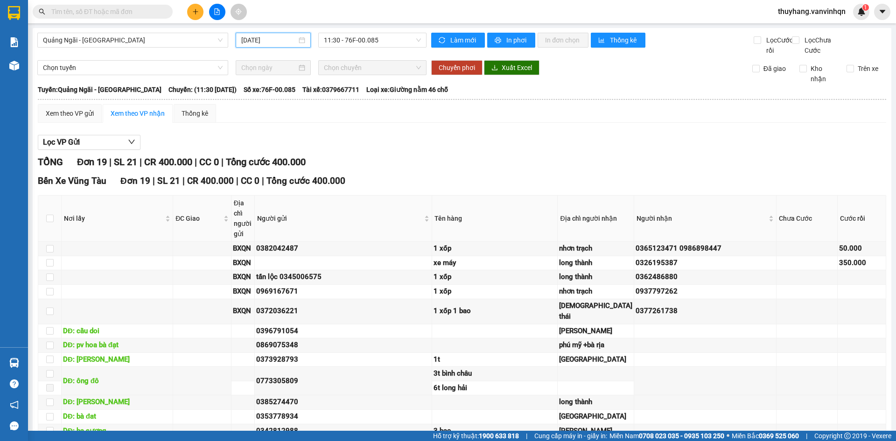
click at [479, 146] on div "Lọc VP Gửi" at bounding box center [462, 142] width 848 height 15
click at [370, 38] on span "11:30 - 76F-00.085" at bounding box center [372, 40] width 97 height 14
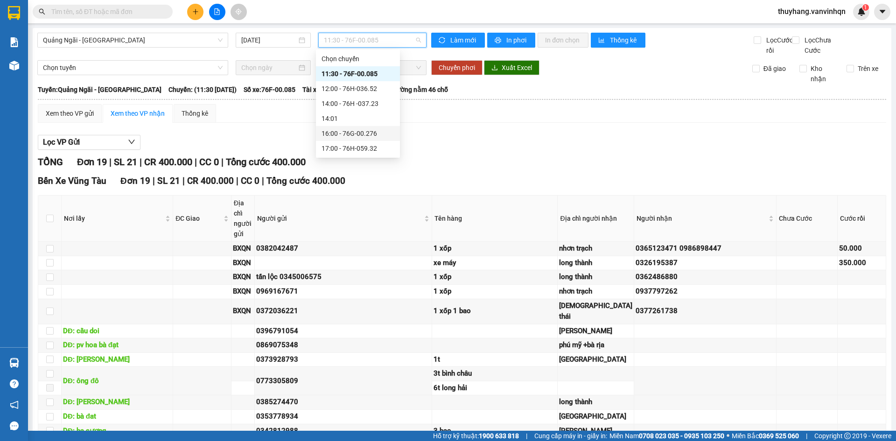
click at [377, 133] on div "16:00 - 76G-00.276" at bounding box center [357, 133] width 73 height 10
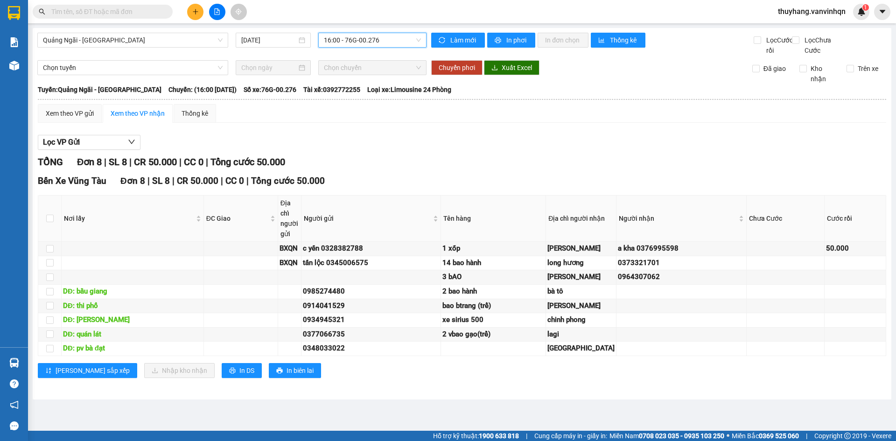
click at [358, 42] on span "16:00 - 76G-00.276" at bounding box center [372, 40] width 97 height 14
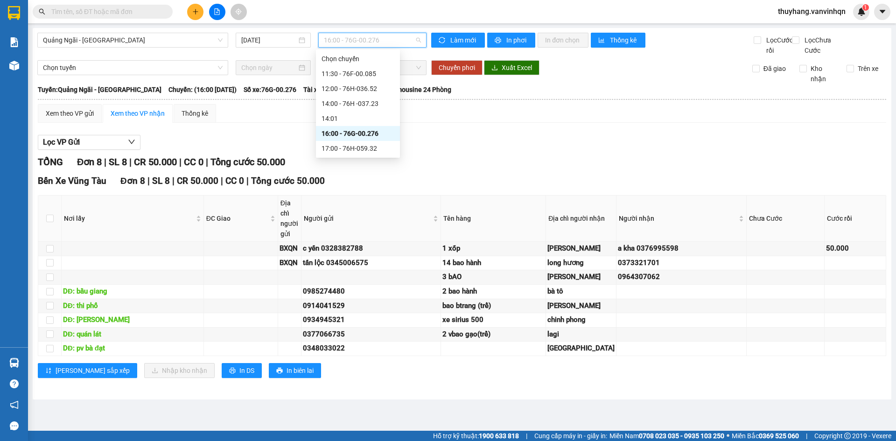
click at [375, 134] on div "16:00 - 76G-00.276" at bounding box center [357, 133] width 73 height 10
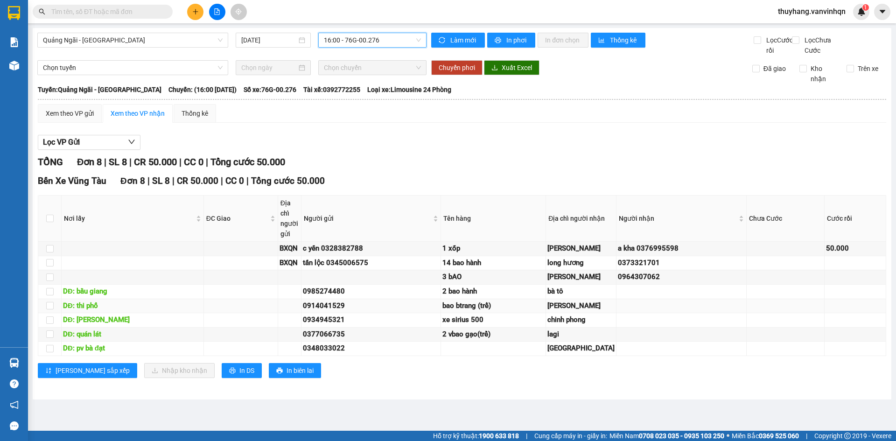
scroll to position [49, 0]
click at [380, 155] on div "TỔNG Đơn 8 | SL 8 | CR 50.000 | CC 0 | Tổng cước 50.000" at bounding box center [462, 162] width 848 height 14
click at [122, 7] on input "text" at bounding box center [106, 12] width 110 height 10
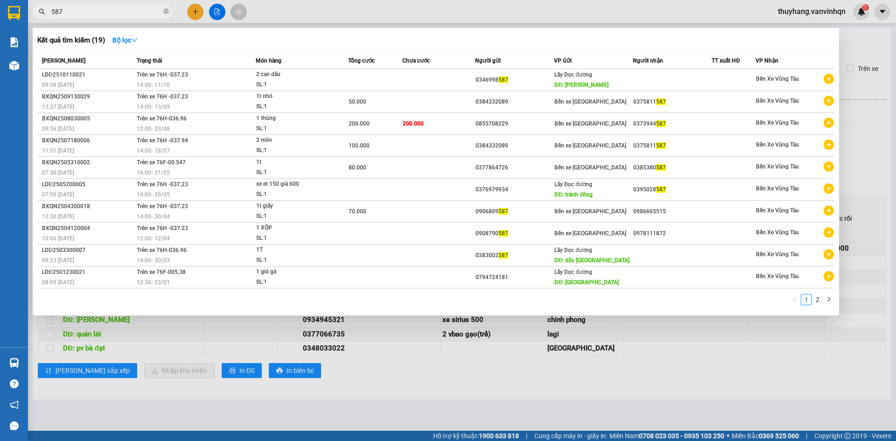
type input "587"
click at [213, 13] on div at bounding box center [448, 220] width 896 height 441
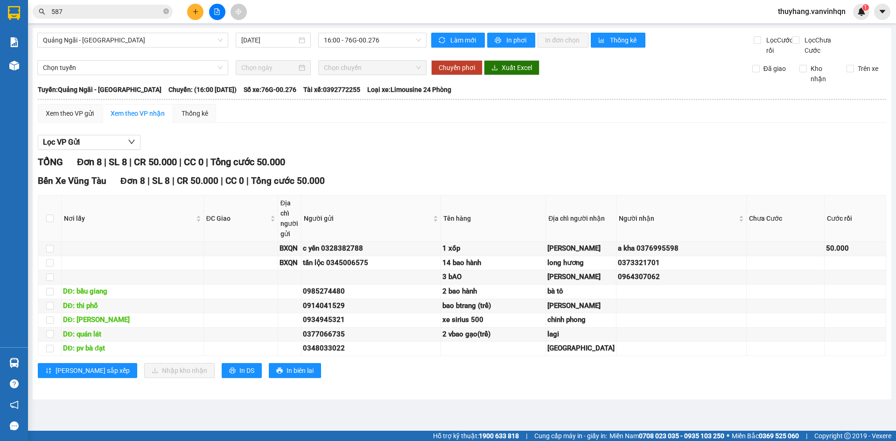
scroll to position [0, 0]
click at [369, 46] on span "16:00 - 76G-00.276" at bounding box center [372, 40] width 97 height 14
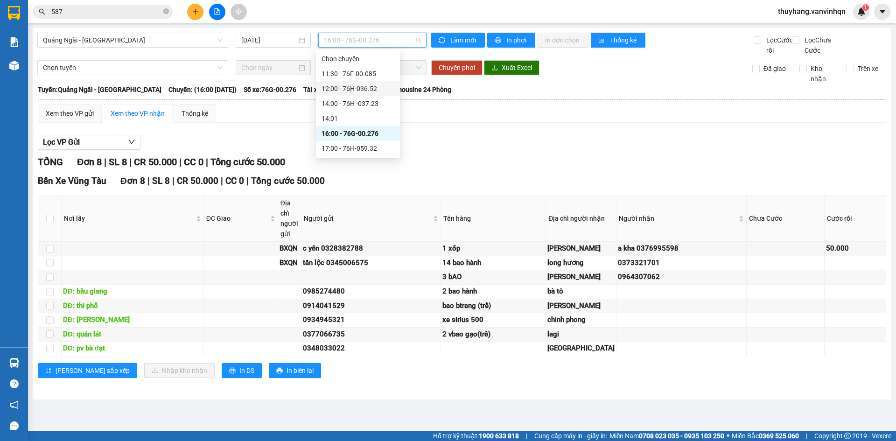
click at [370, 98] on div "14:00 - 76H -037.23" at bounding box center [357, 103] width 73 height 10
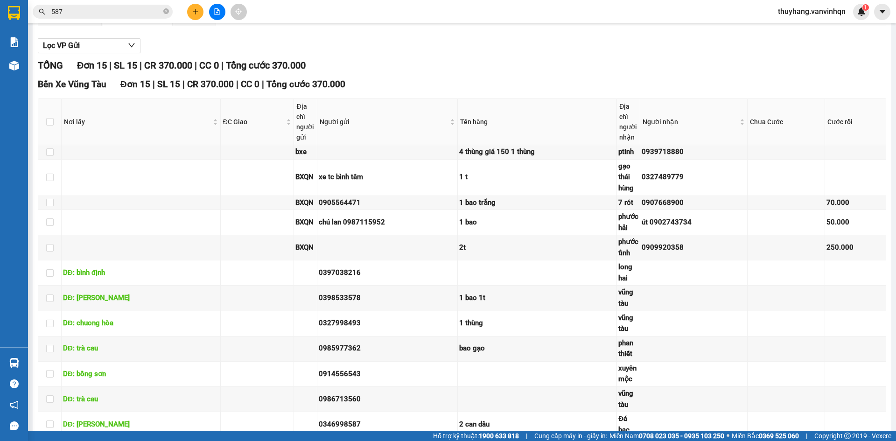
scroll to position [28, 0]
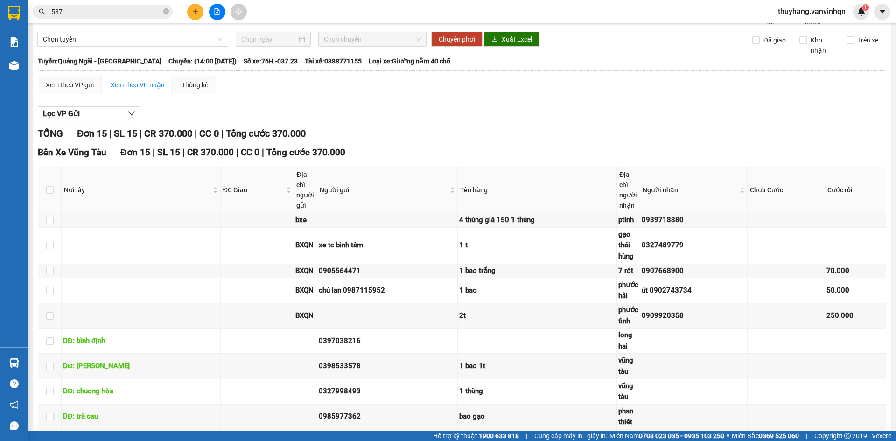
click at [438, 109] on div "Xem theo VP gửi Xem theo VP nhận Thống kê Lọc VP Gửi TỔNG Đơn 15 | SL 15 | CR …" at bounding box center [462, 334] width 848 height 517
click at [437, 109] on div "Xem theo VP gửi Xem theo VP nhận Thống kê Lọc VP Gửi TỔNG Đơn 15 | SL 15 | CR …" at bounding box center [462, 334] width 848 height 517
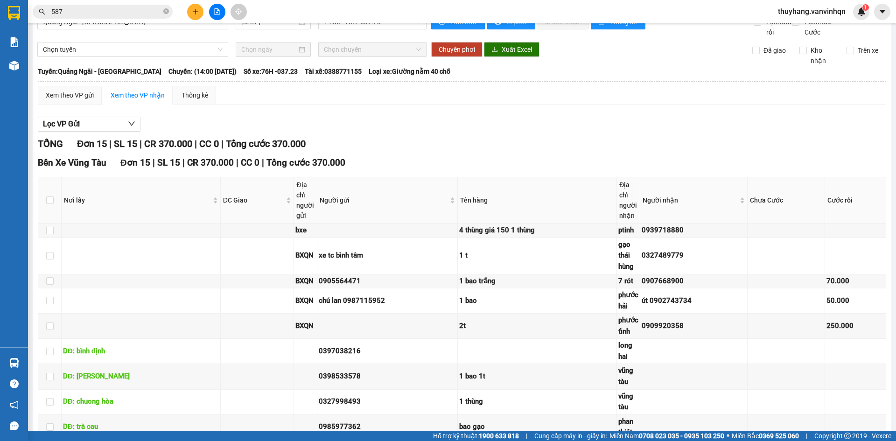
scroll to position [0, 0]
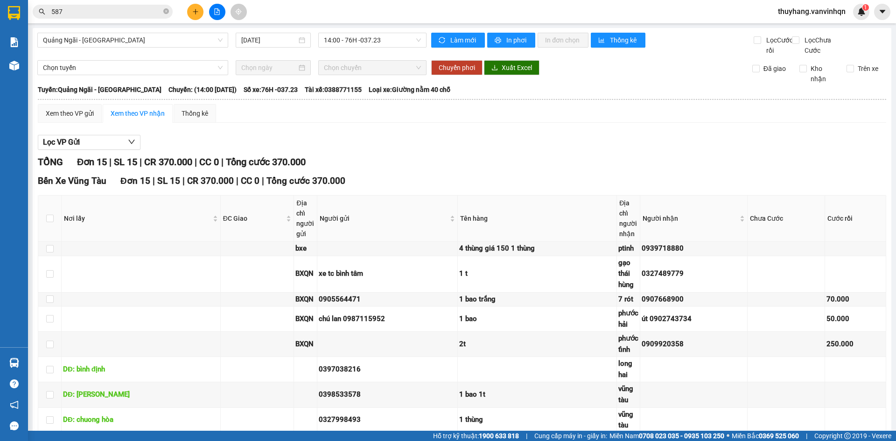
click at [446, 123] on div "Xem theo VP gửi Xem theo VP nhận Thống kê" at bounding box center [462, 113] width 848 height 19
click at [369, 39] on span "14:00 - 76H -037.23" at bounding box center [372, 40] width 97 height 14
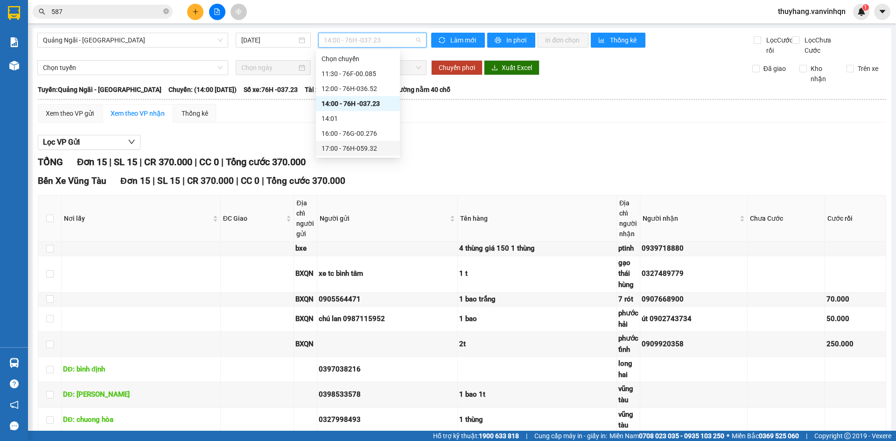
click at [380, 152] on div "17:00 - 76H-059.32" at bounding box center [357, 148] width 73 height 10
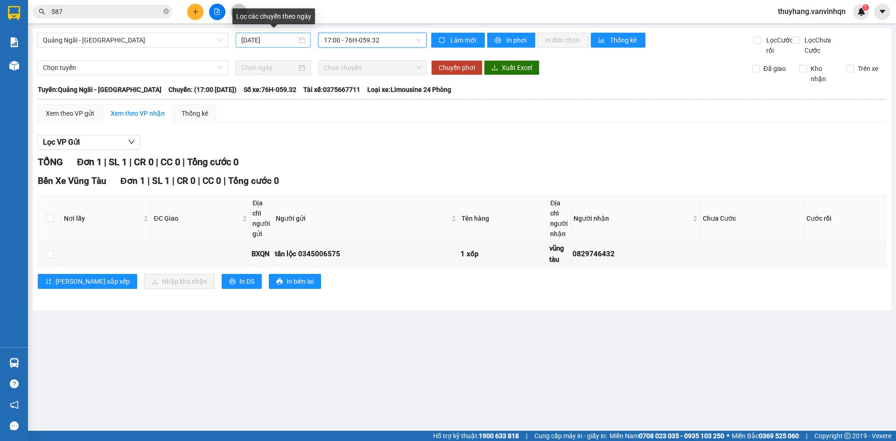
click at [269, 40] on input "[DATE]" at bounding box center [269, 40] width 56 height 10
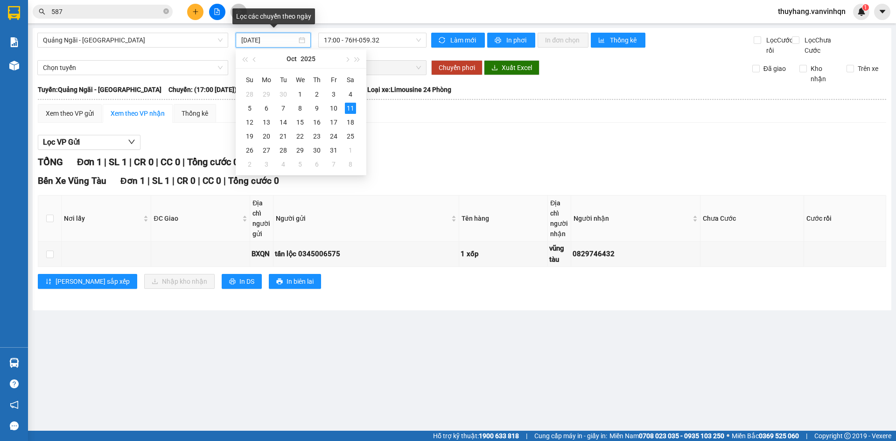
type input "[DATE]"
click at [409, 150] on div "Lọc VP Gửi" at bounding box center [462, 142] width 848 height 15
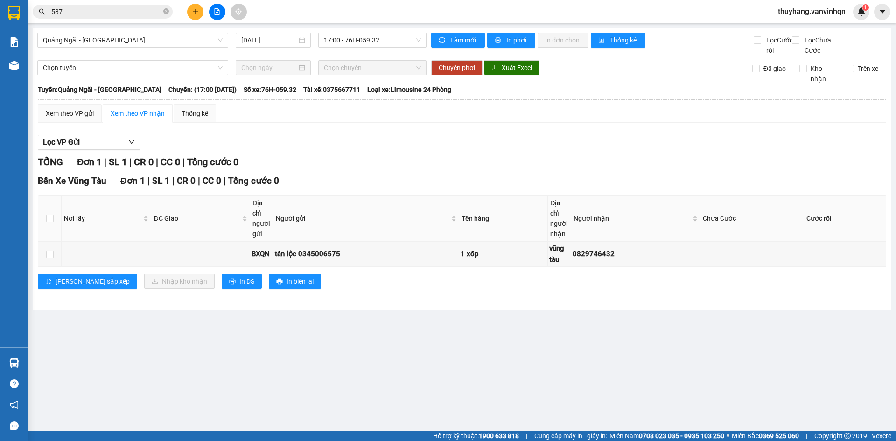
click at [500, 169] on div "TỔNG Đơn 1 | SL 1 | CR 0 | CC 0 | Tổng cước 0" at bounding box center [462, 162] width 848 height 14
click at [239, 286] on span "In DS" at bounding box center [246, 281] width 15 height 10
